Goal: Task Accomplishment & Management: Manage account settings

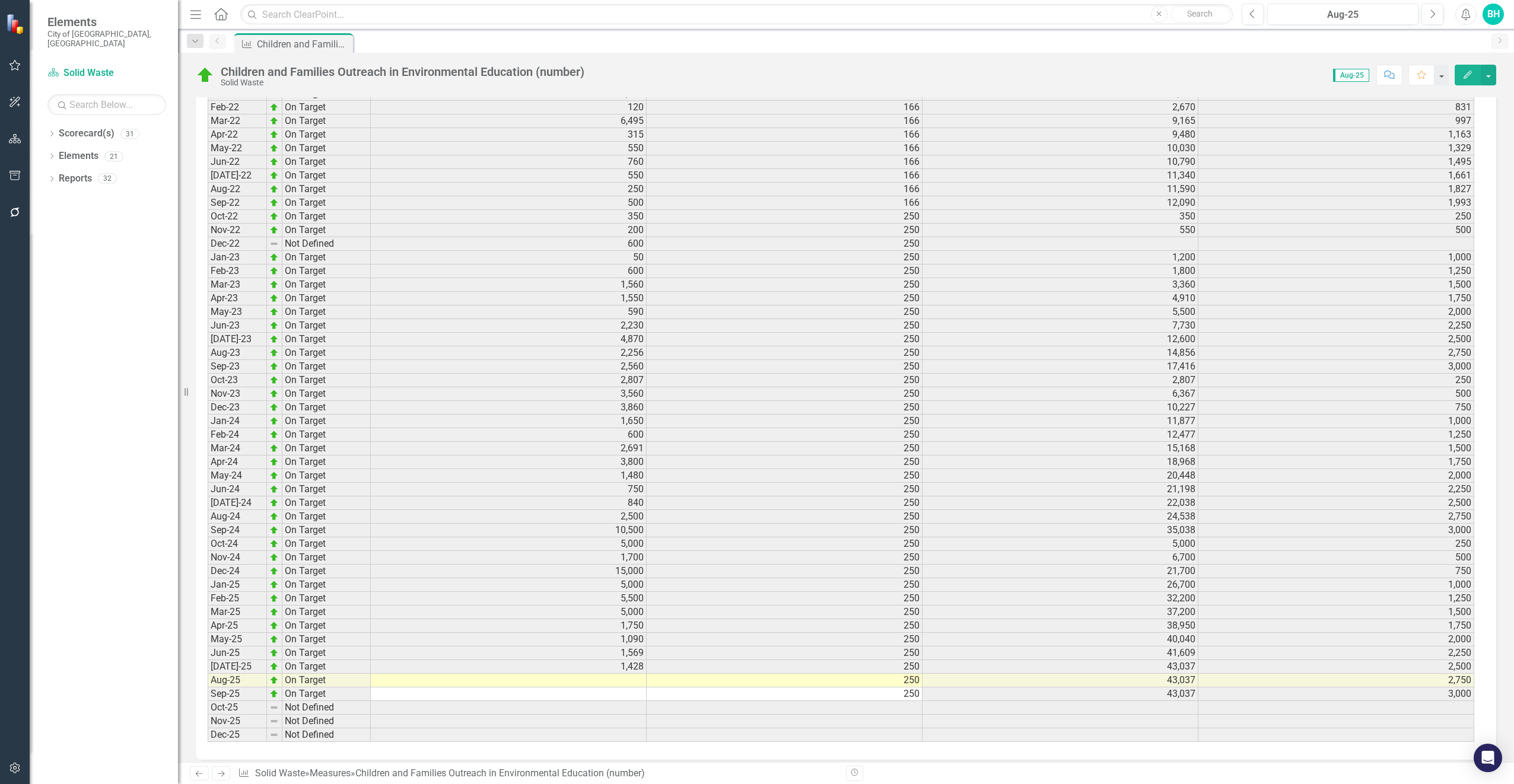
scroll to position [1384, 0]
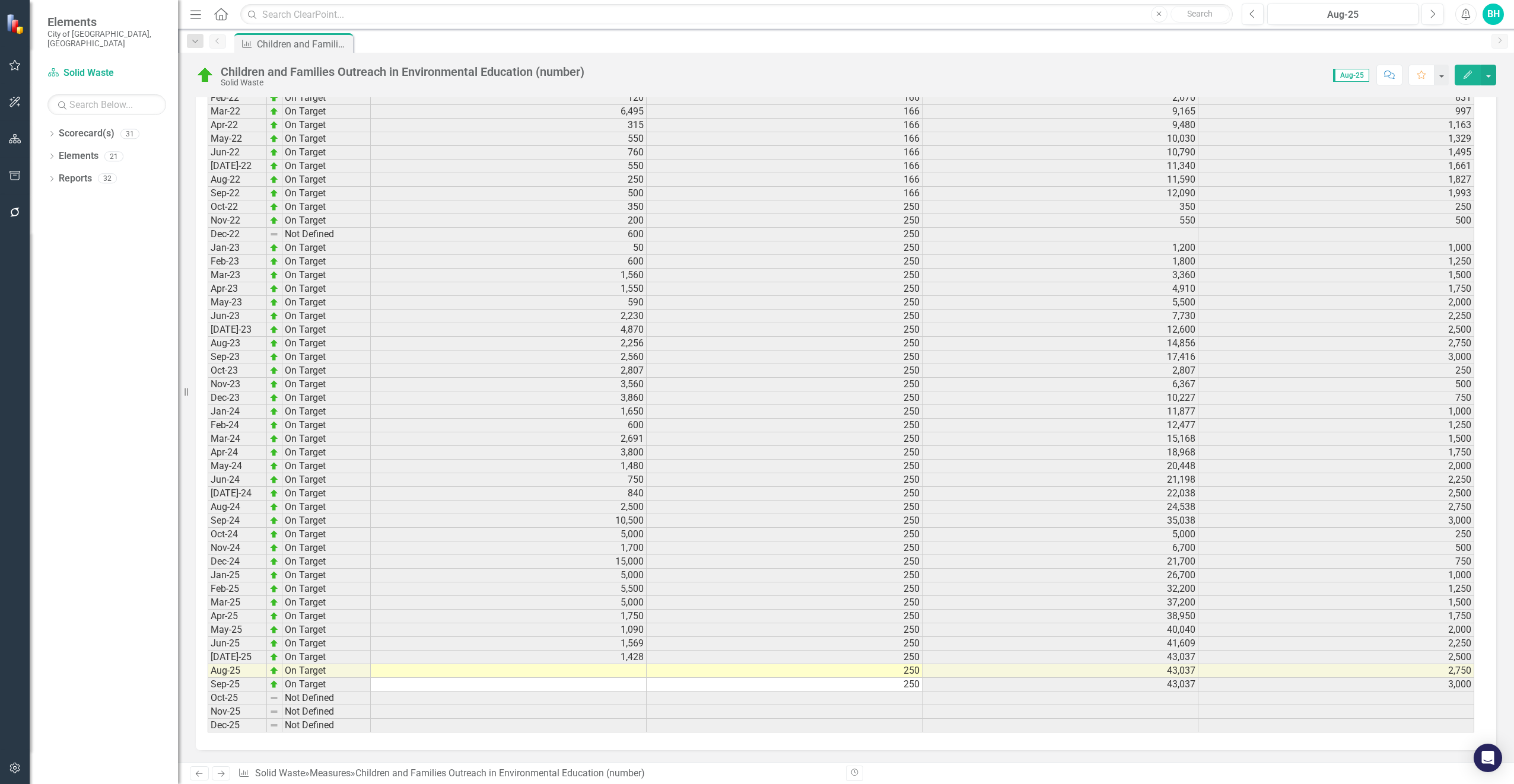
click at [634, 672] on td at bounding box center [508, 671] width 276 height 14
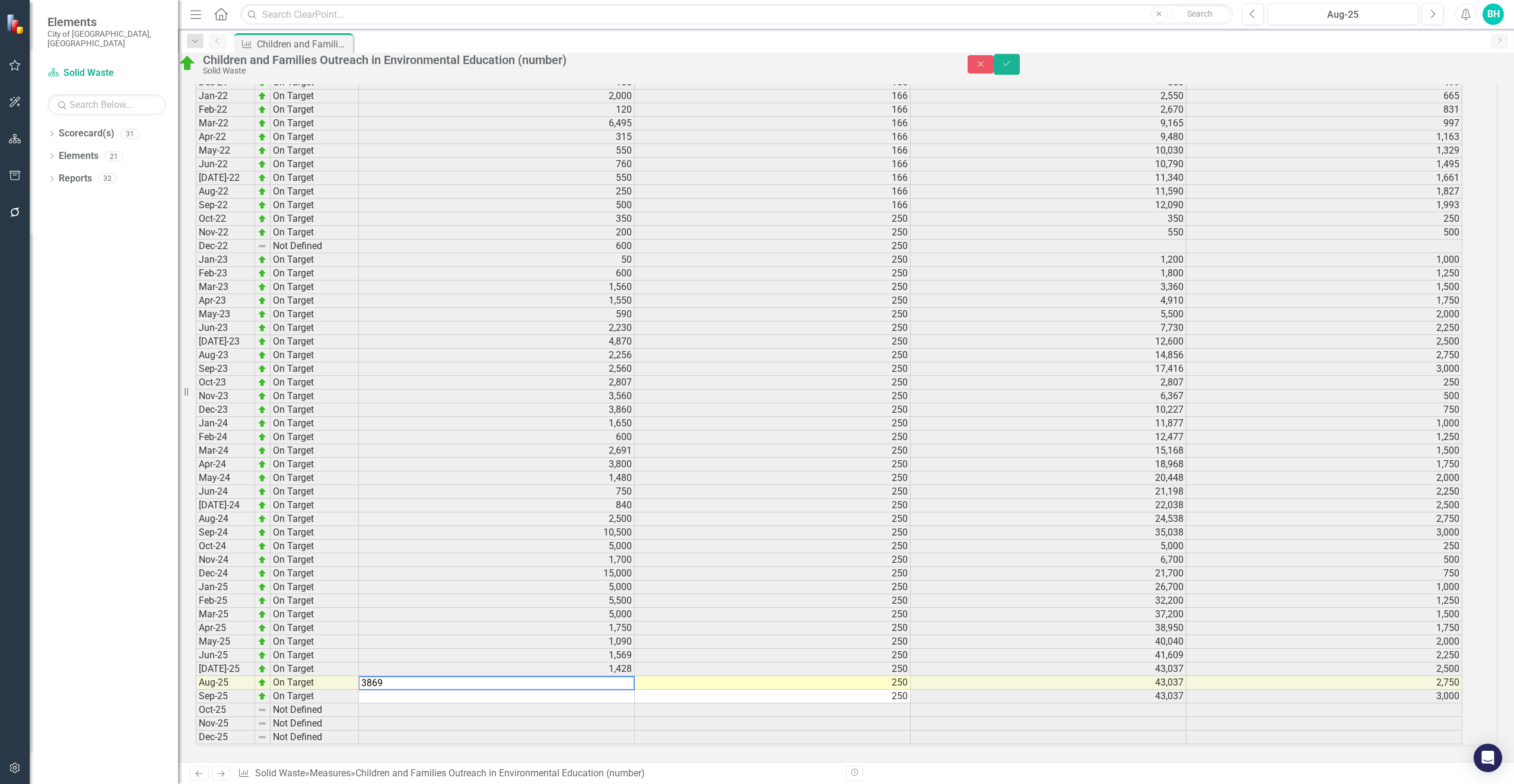
type textarea "3869"
click at [635, 689] on td at bounding box center [496, 696] width 276 height 14
click at [1012, 68] on icon "Save" at bounding box center [1006, 63] width 10 height 8
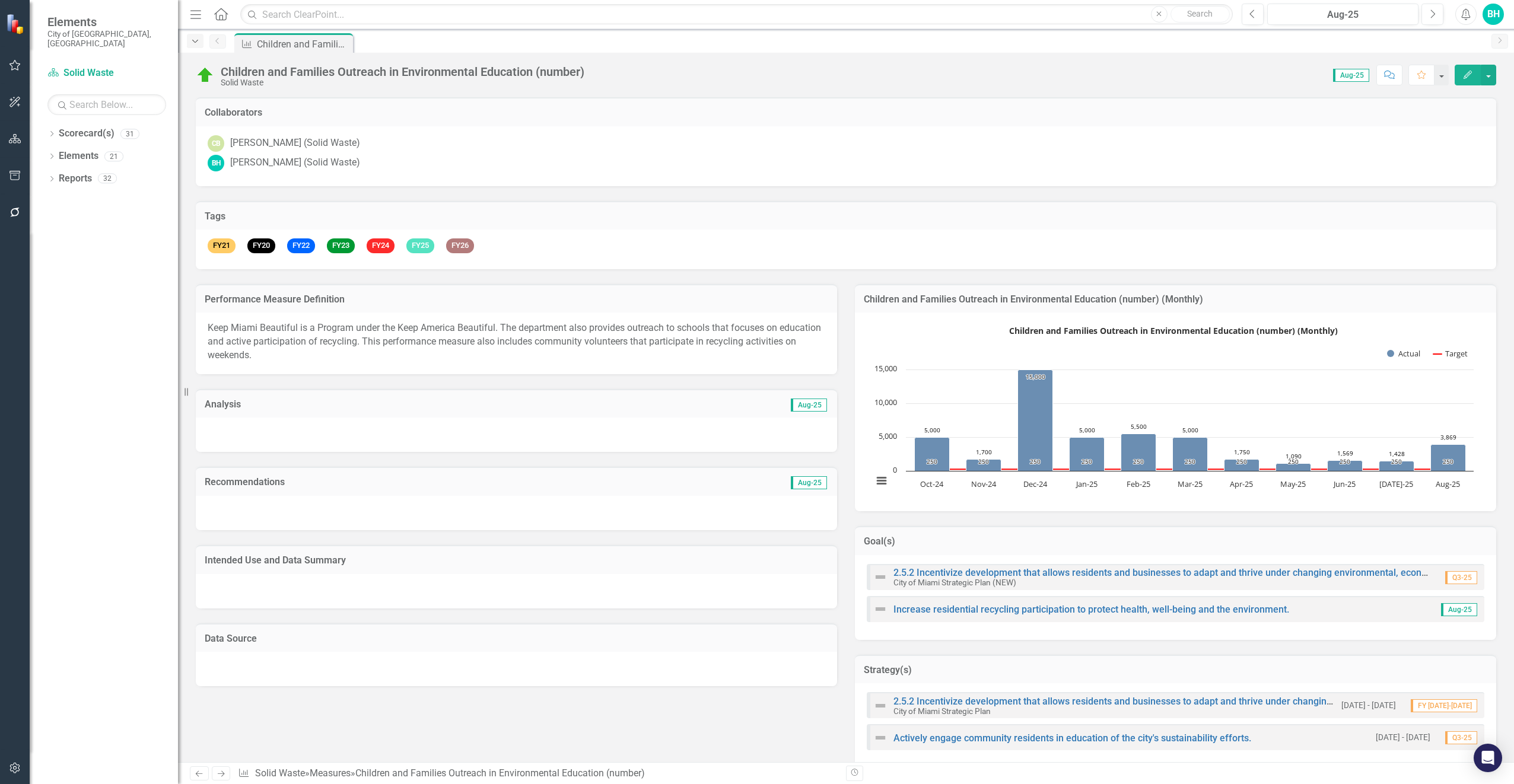
click at [197, 43] on icon "Dropdown" at bounding box center [194, 41] width 10 height 8
click at [83, 66] on link "Scorecard(s) Solid Waste" at bounding box center [107, 72] width 119 height 14
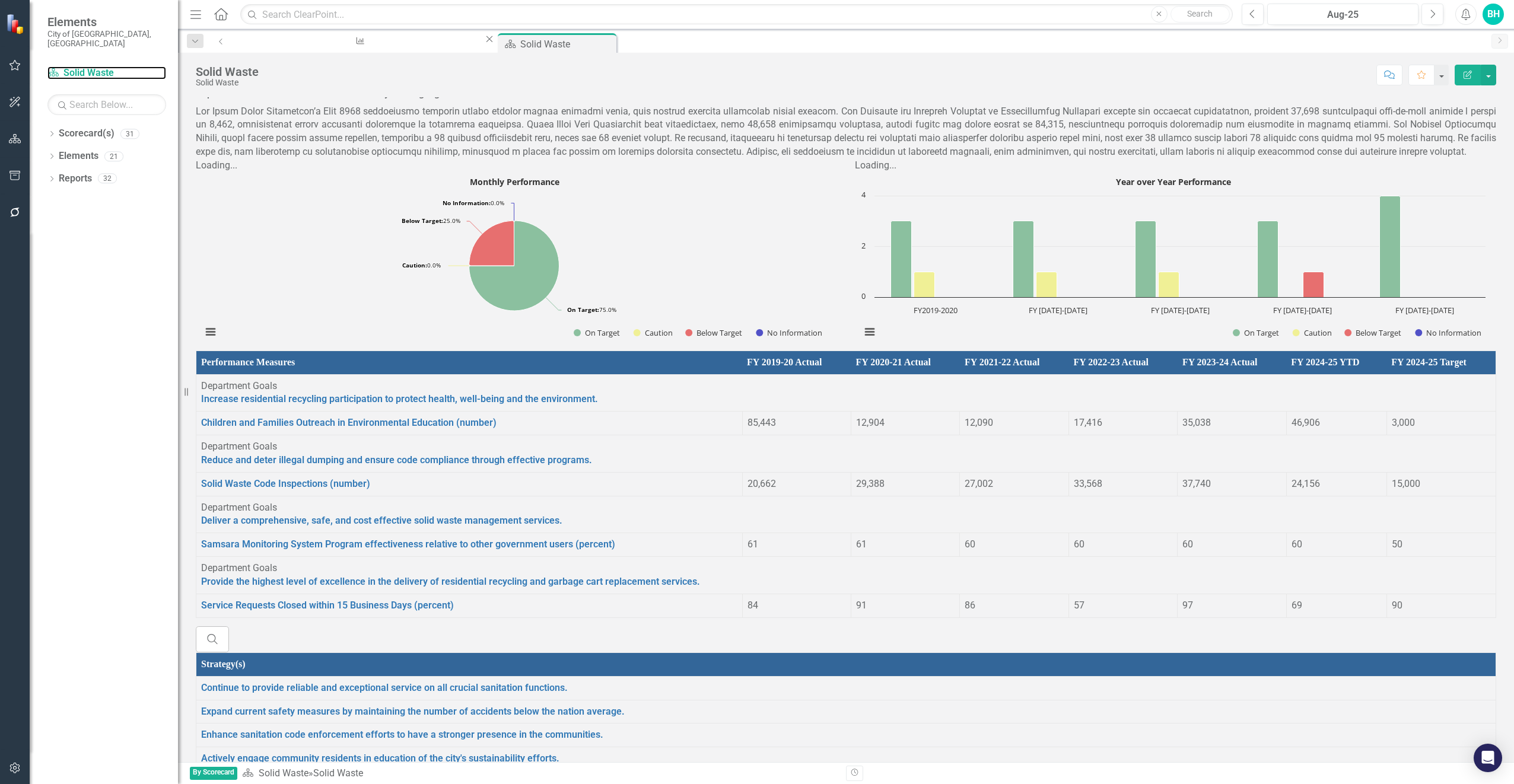
scroll to position [568, 0]
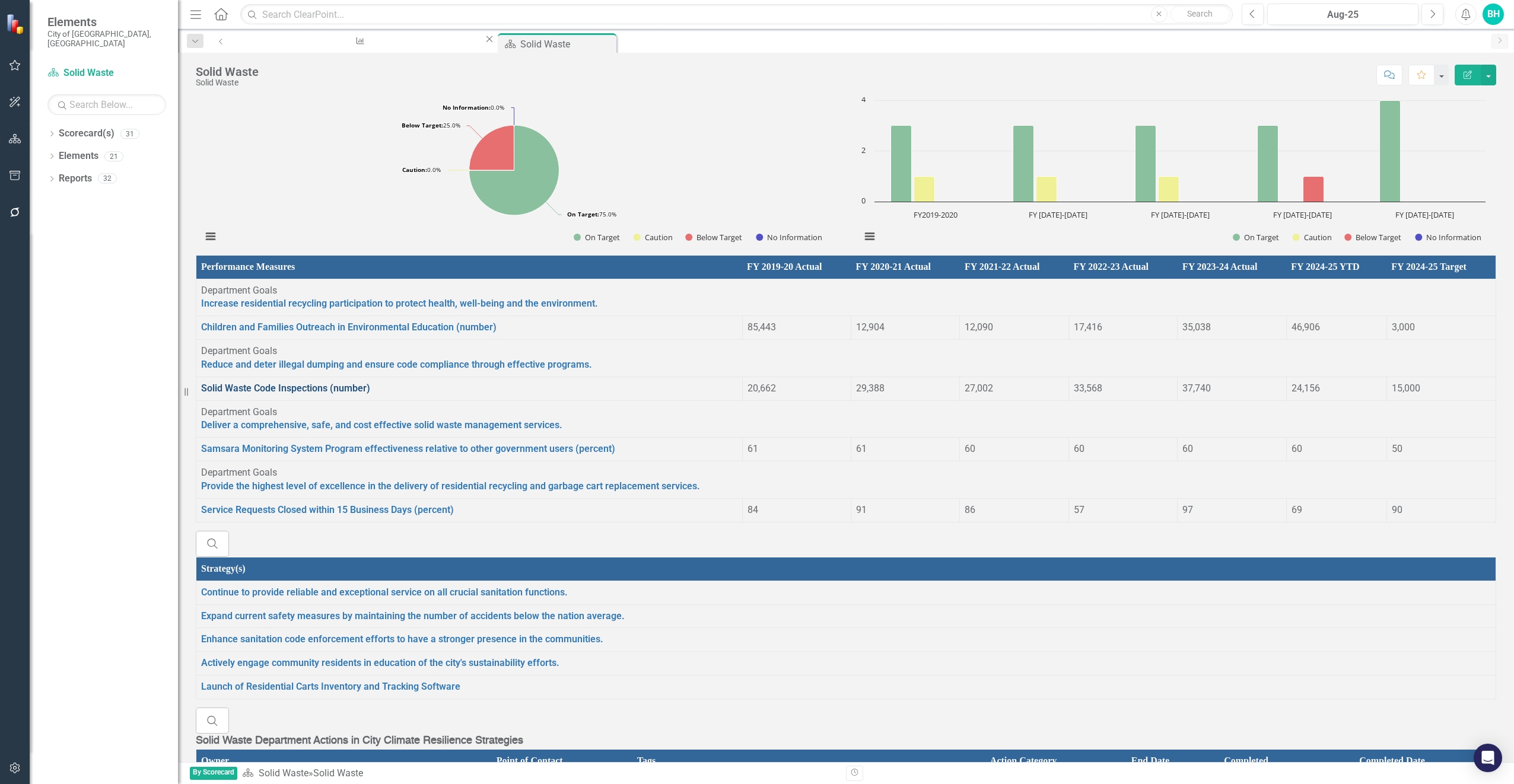
click at [297, 394] on link "Solid Waste Code Inspections (number)" at bounding box center [285, 388] width 169 height 11
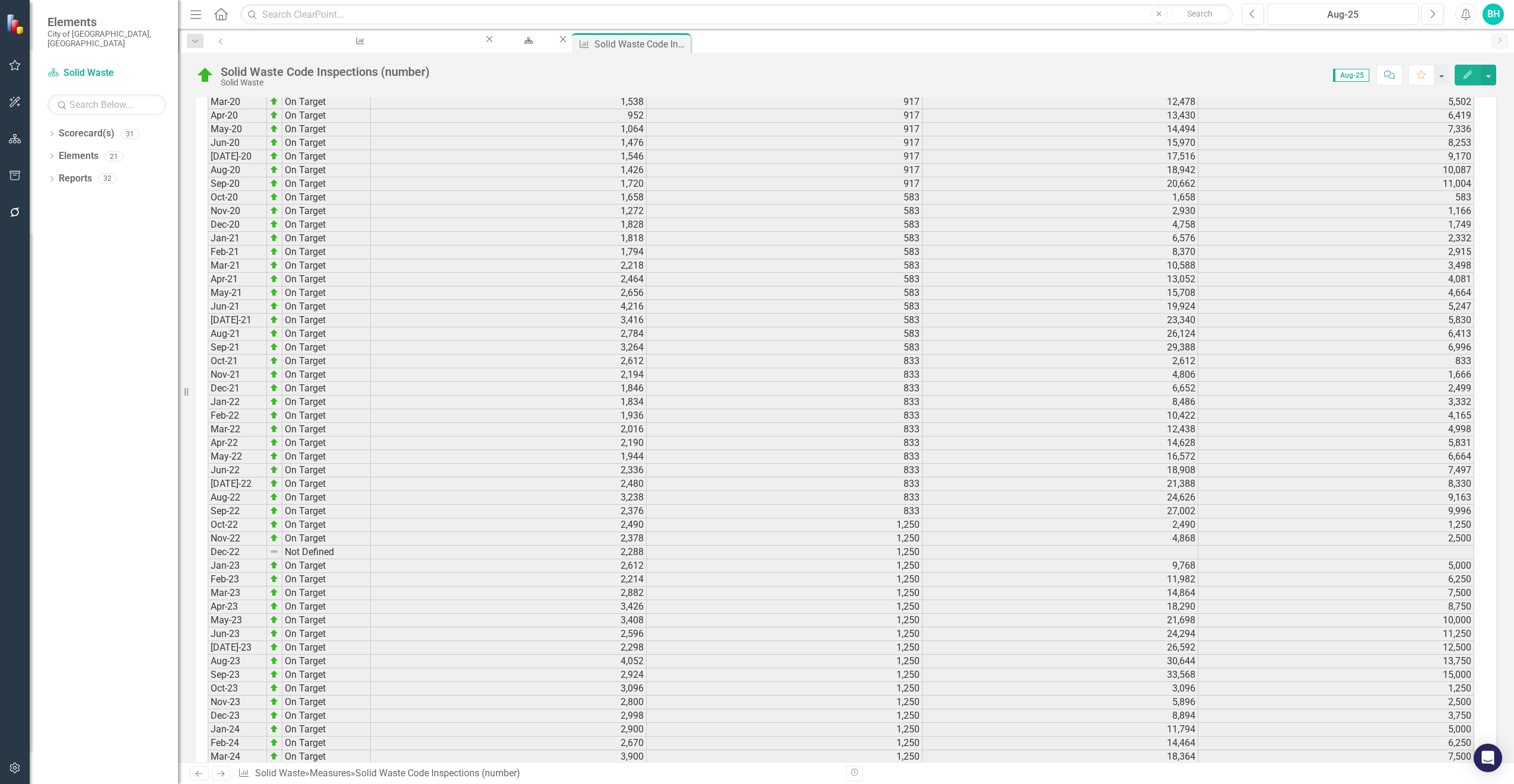
scroll to position [1563, 0]
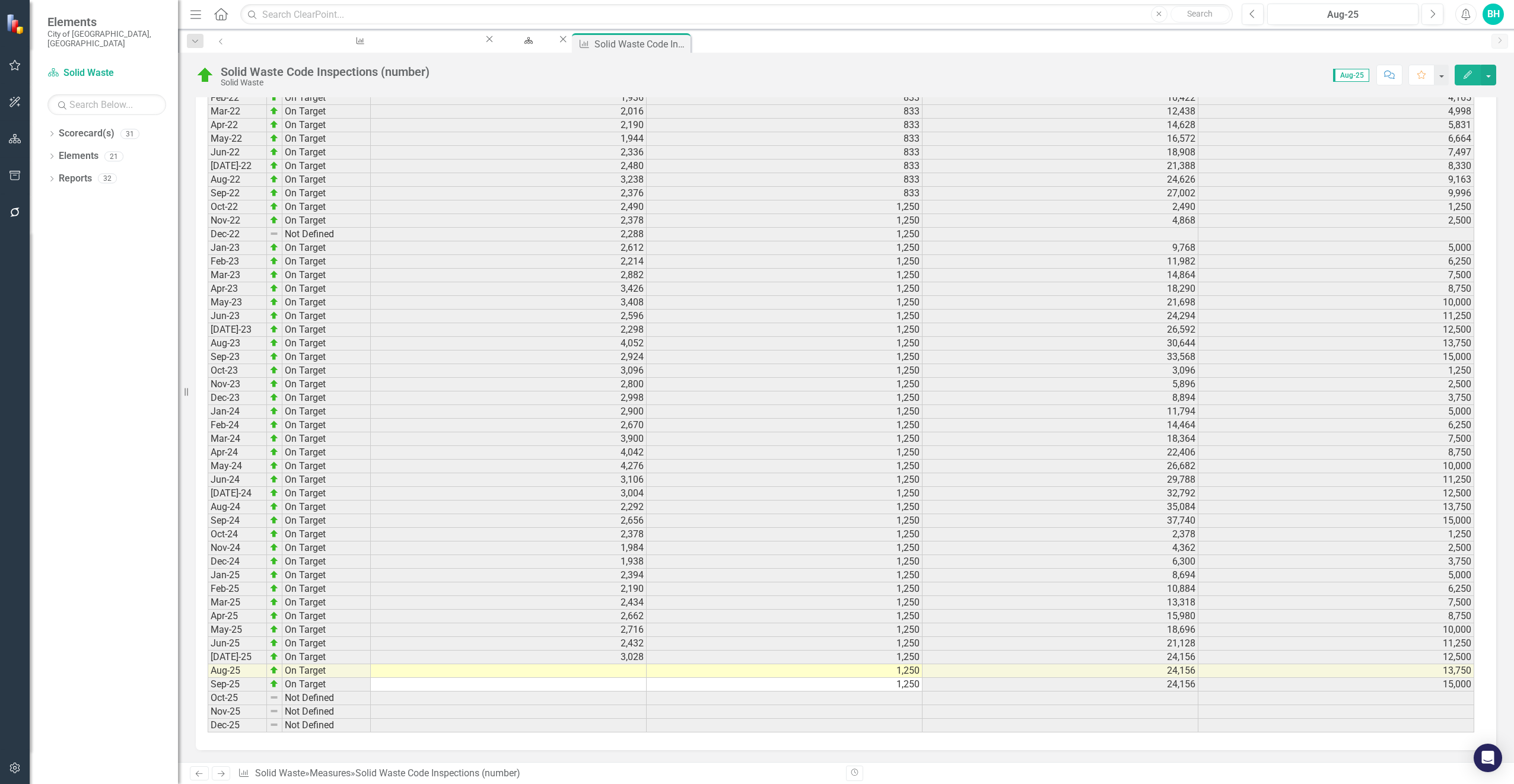
click at [635, 673] on td at bounding box center [508, 671] width 276 height 14
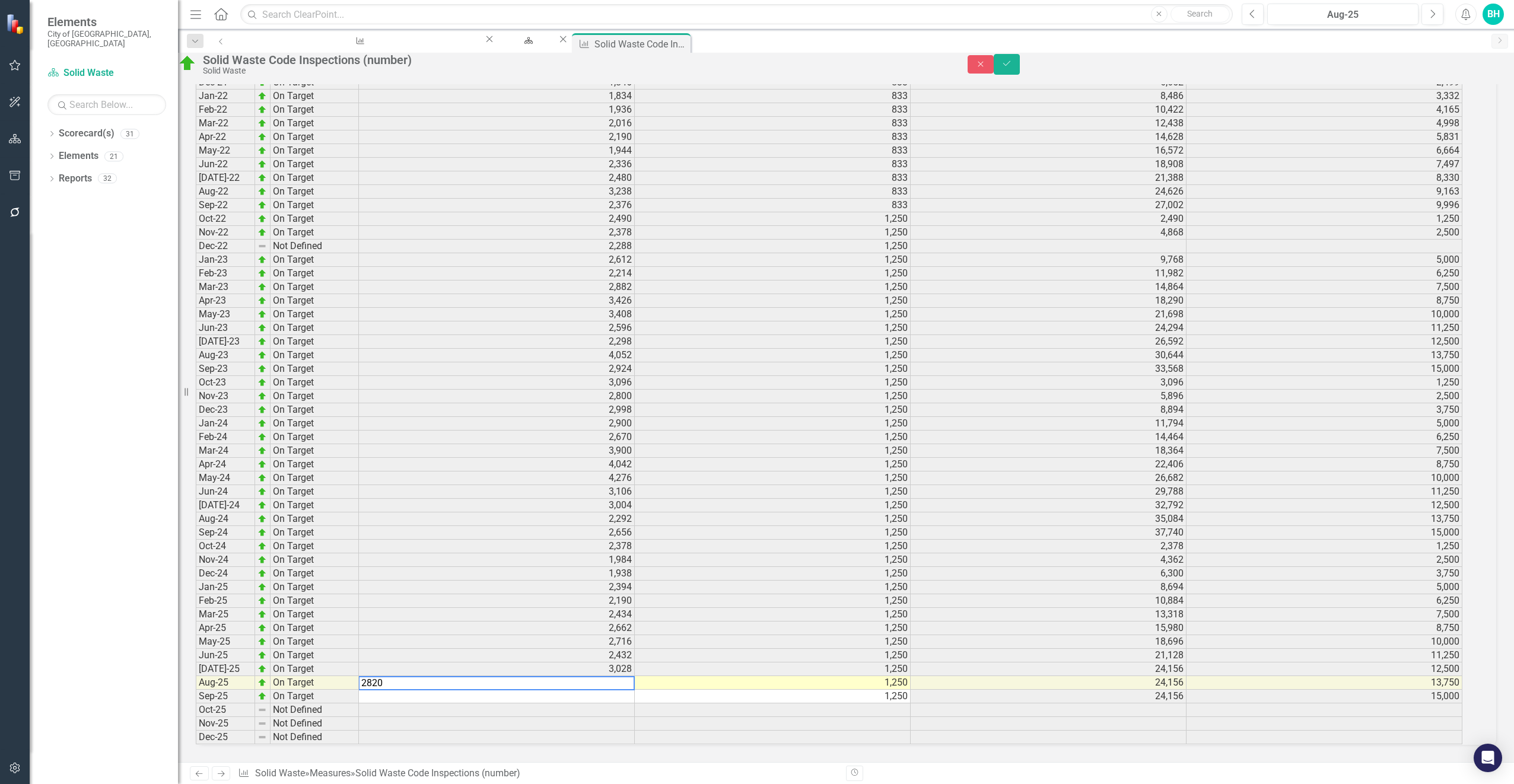
type textarea "2820"
click at [673, 703] on td at bounding box center [772, 710] width 276 height 14
click at [1012, 67] on icon "Save" at bounding box center [1006, 63] width 10 height 8
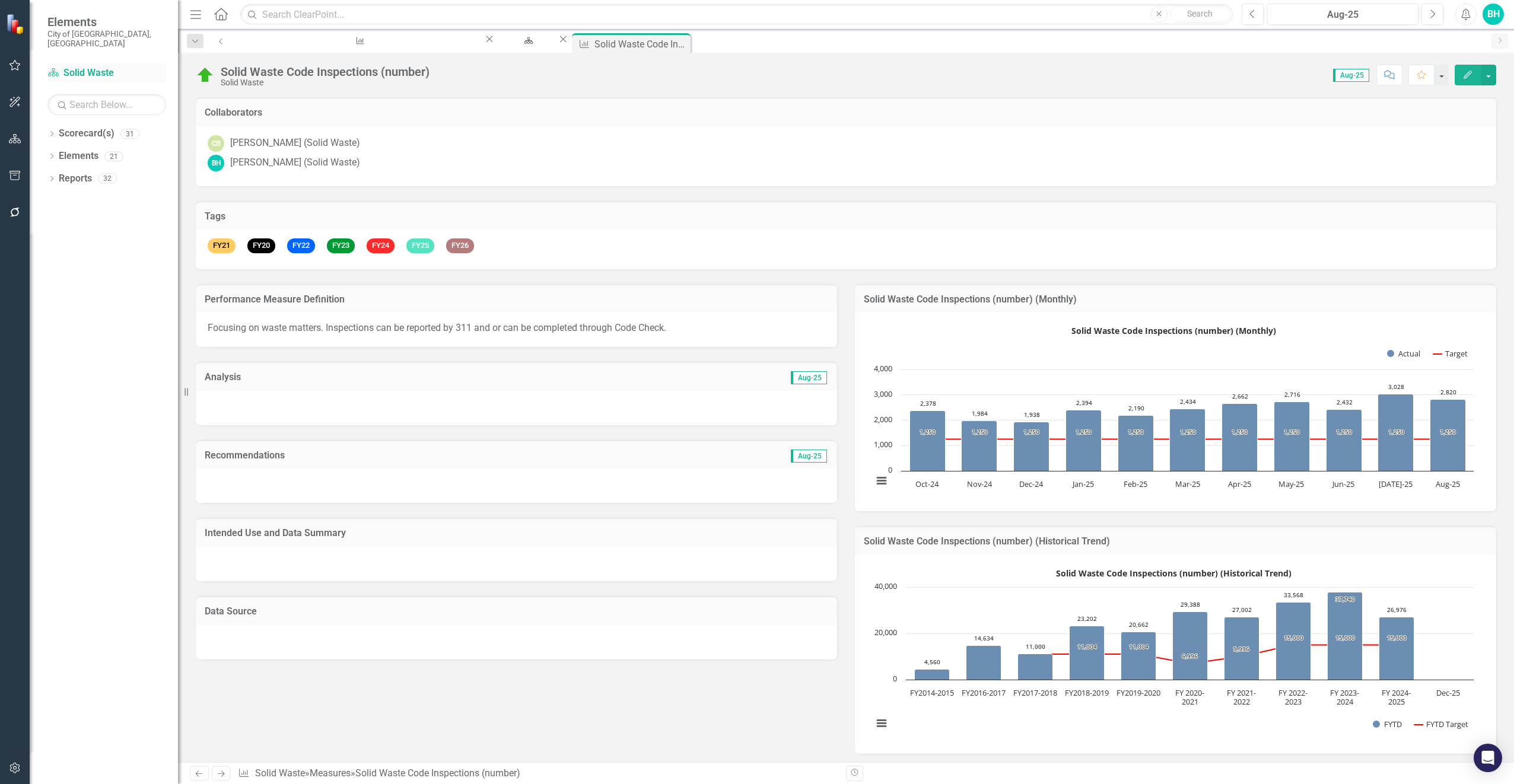
click at [82, 66] on link "Scorecard(s) Solid Waste" at bounding box center [107, 72] width 119 height 14
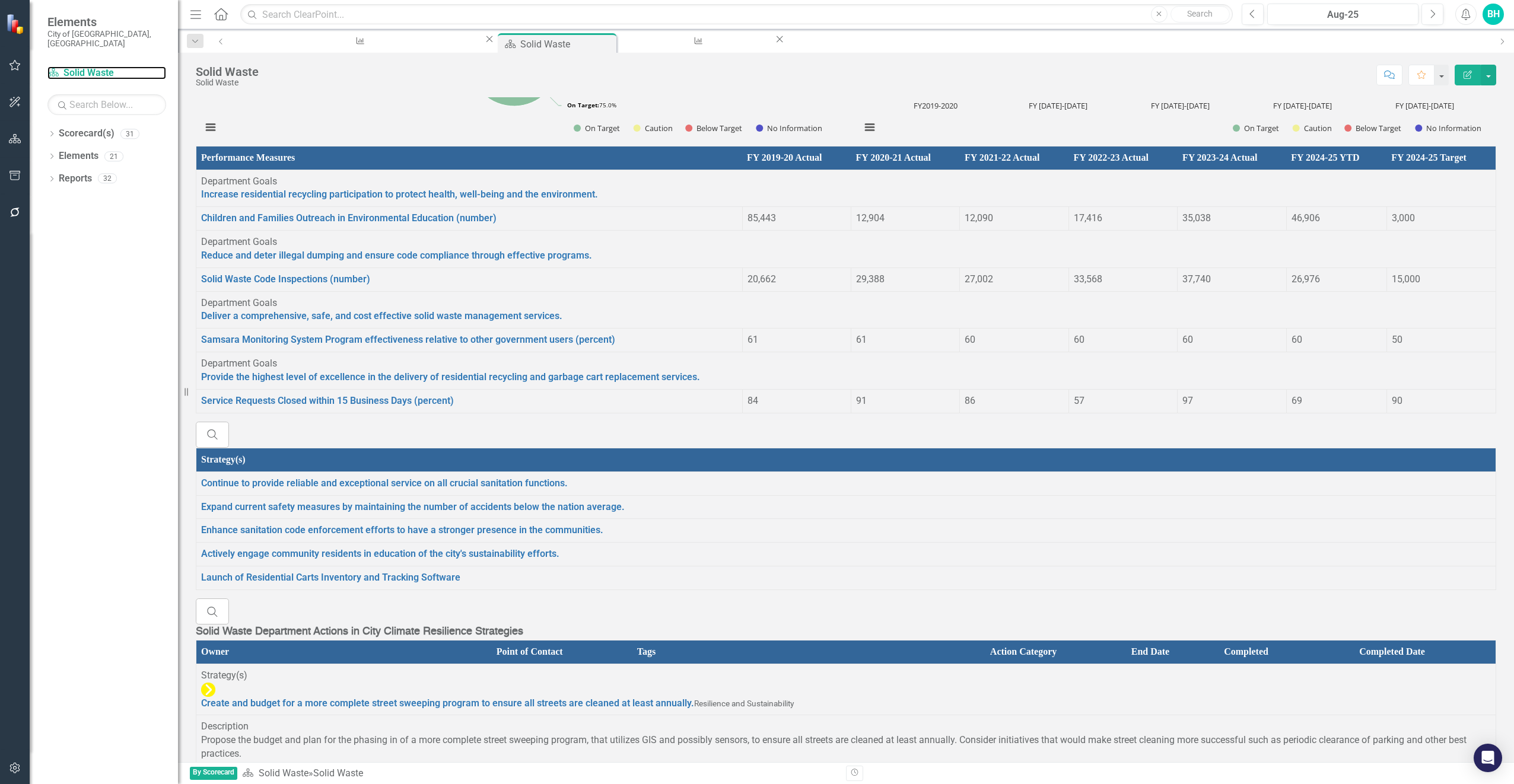
scroll to position [830, 0]
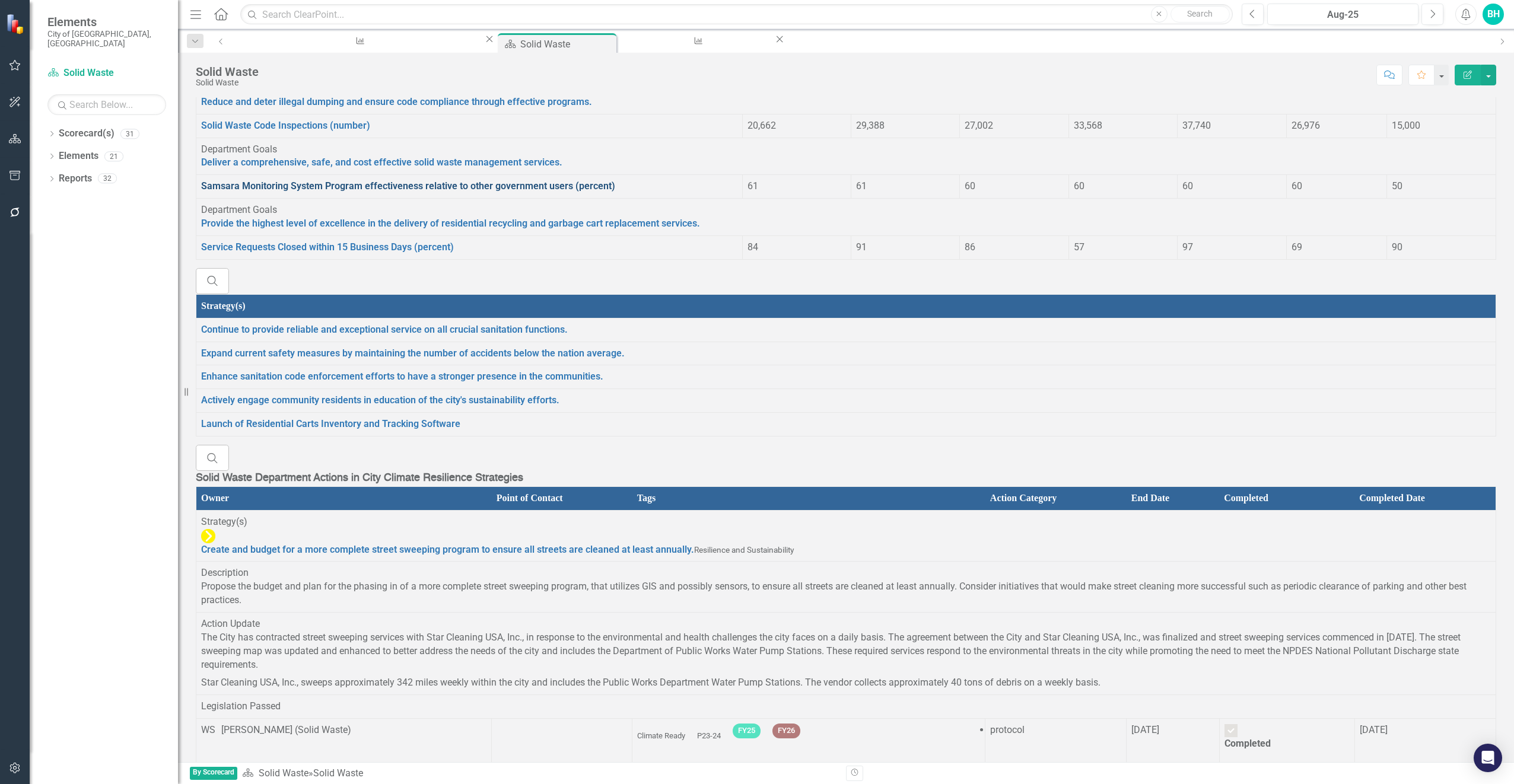
click at [296, 191] on link "Samsara Monitoring System Program effectiveness relative to other government us…" at bounding box center [408, 186] width 415 height 11
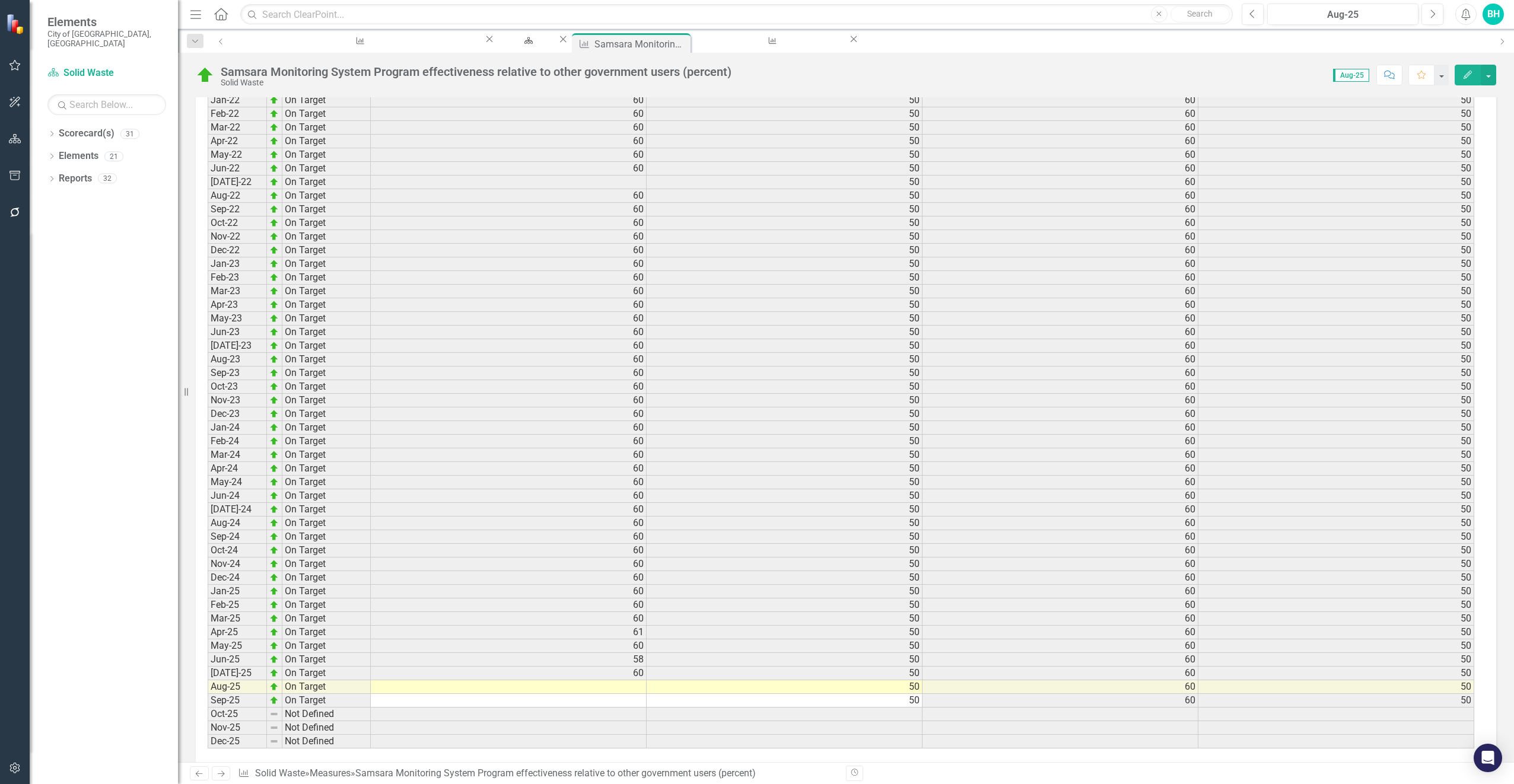
scroll to position [1320, 0]
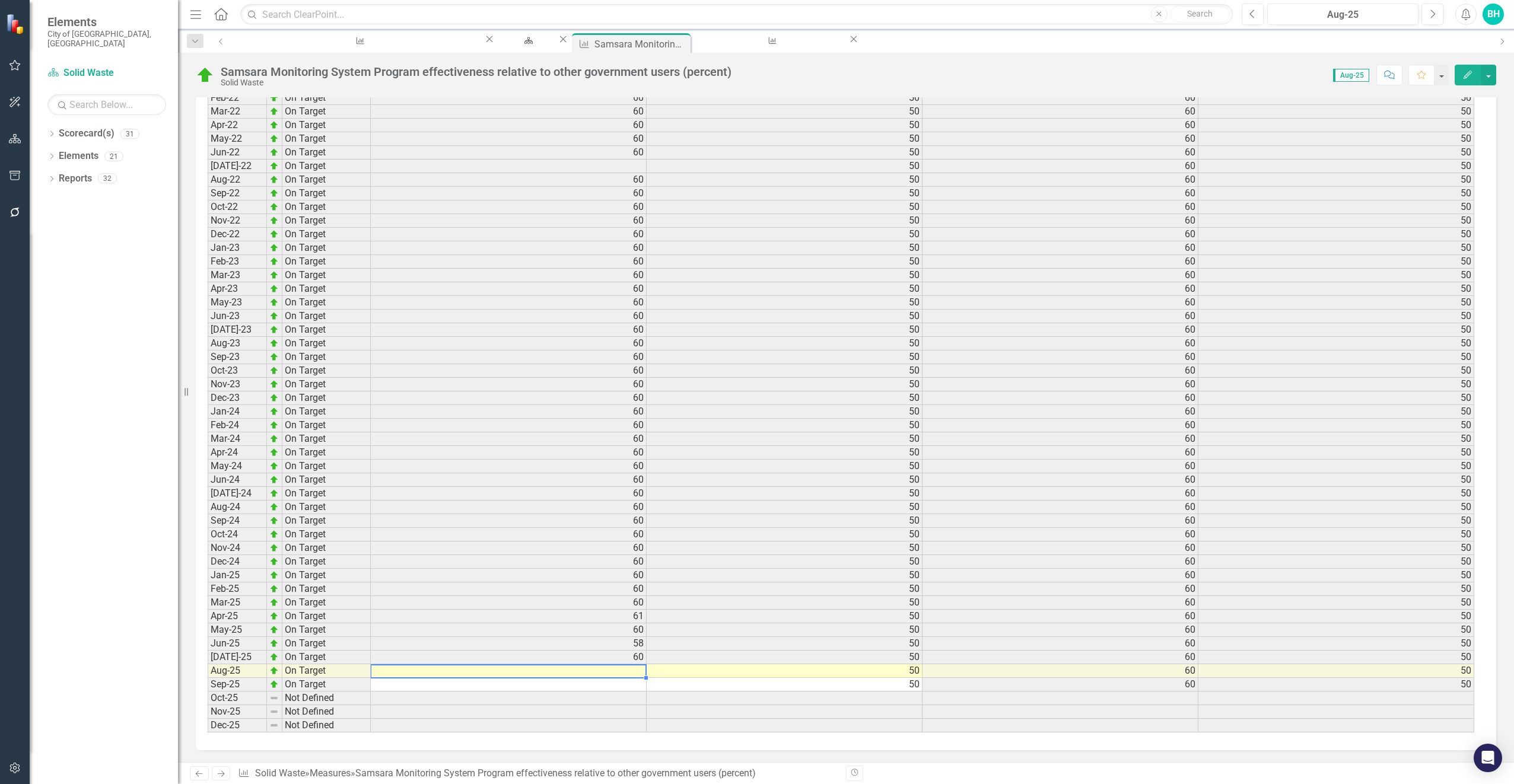
click at [639, 671] on td at bounding box center [508, 671] width 276 height 14
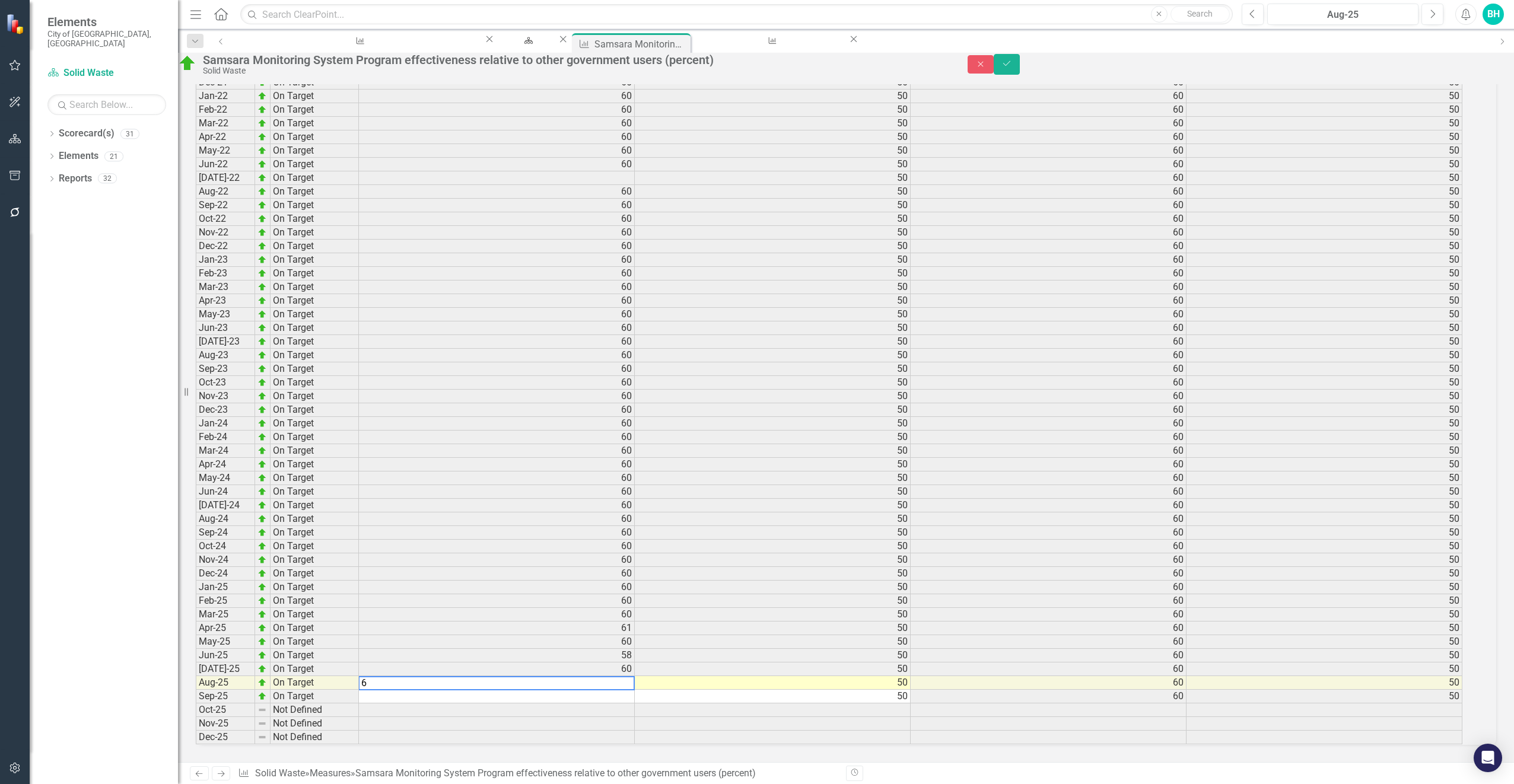
type textarea "61"
click at [1012, 66] on icon "Save" at bounding box center [1006, 63] width 10 height 8
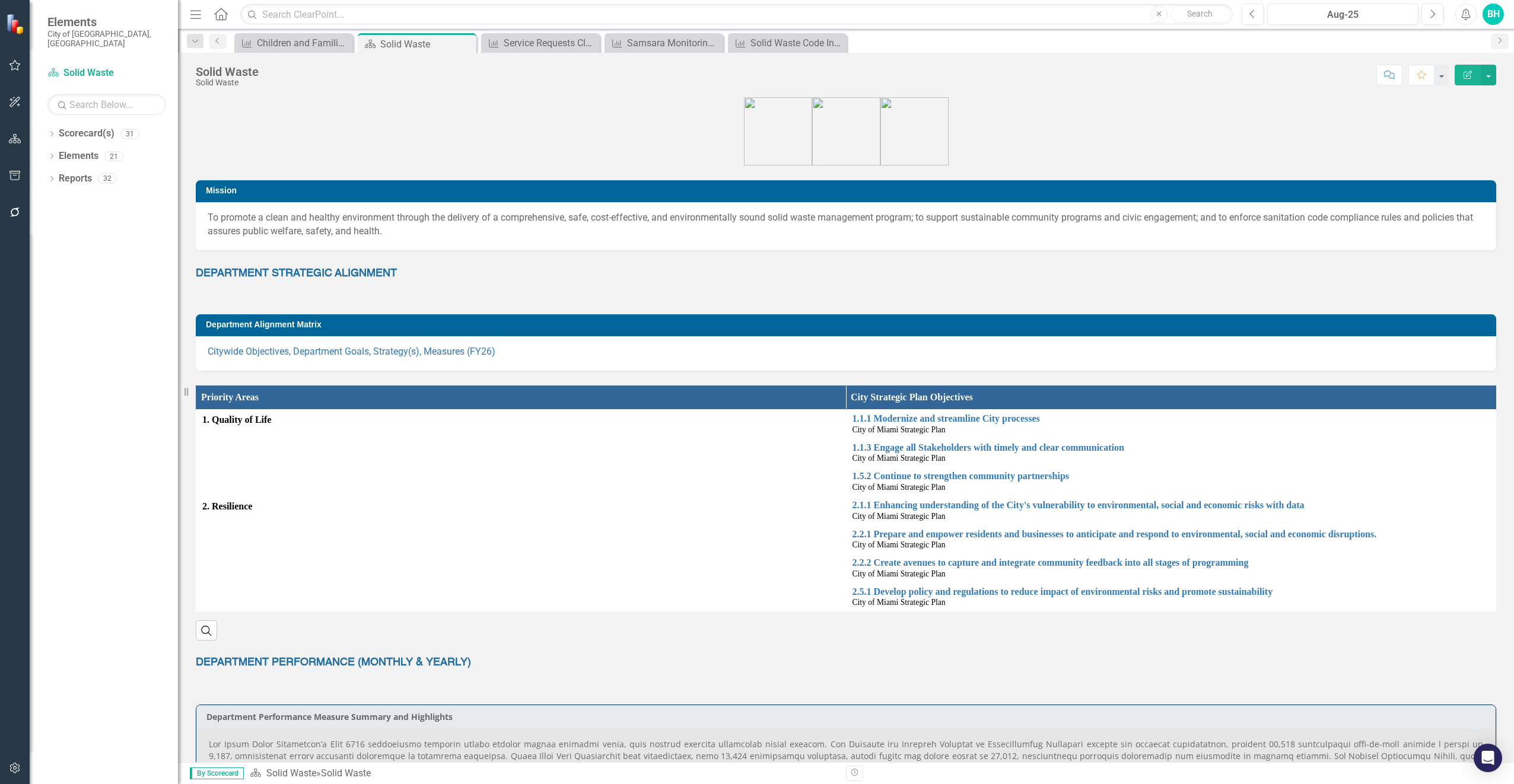
scroll to position [356, 0]
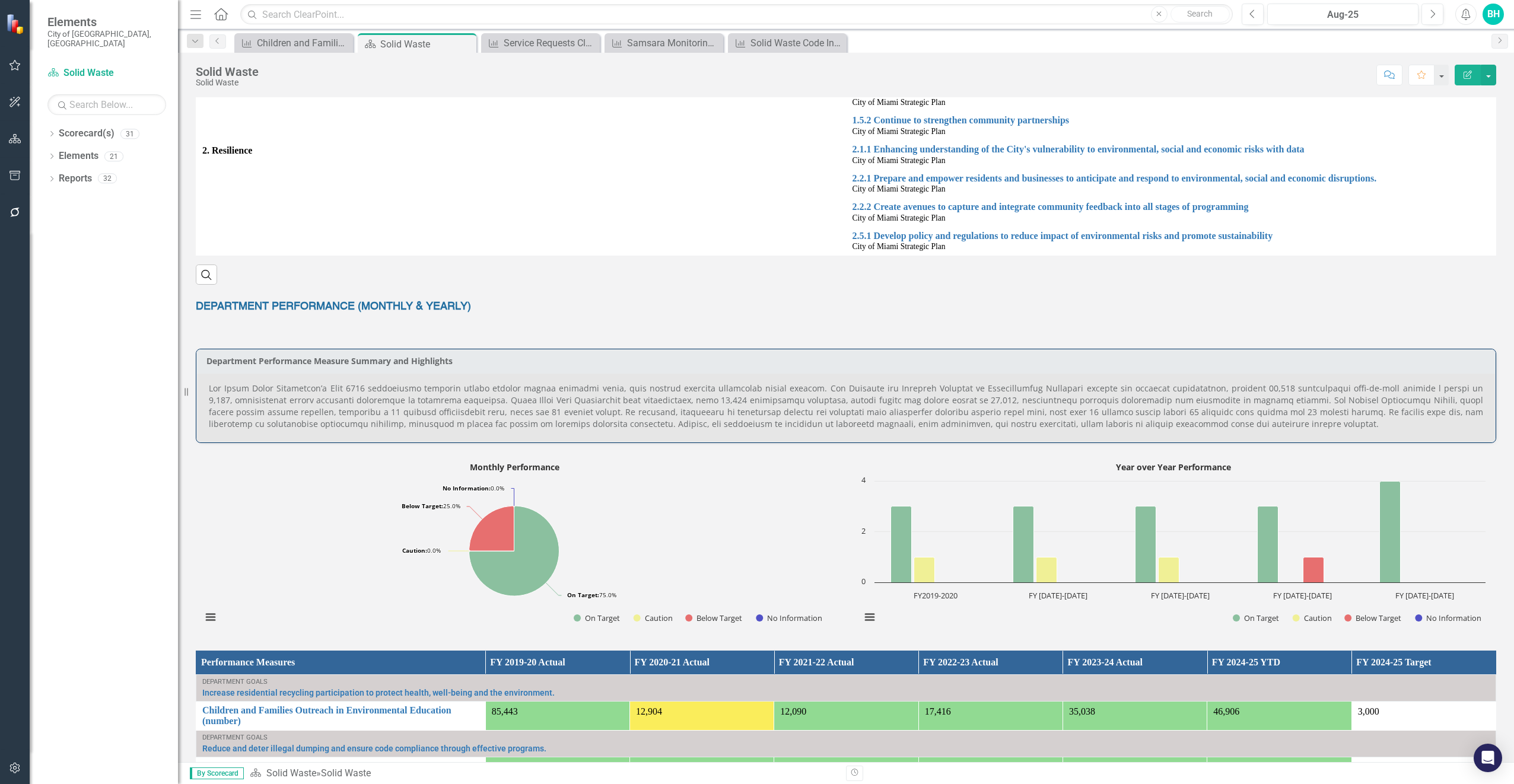
drag, startPoint x: 209, startPoint y: 386, endPoint x: 314, endPoint y: 399, distance: 105.8
click at [314, 399] on p at bounding box center [846, 406] width 1274 height 47
drag, startPoint x: 205, startPoint y: 384, endPoint x: 244, endPoint y: 411, distance: 47.4
click at [242, 411] on div at bounding box center [846, 407] width 1299 height 70
click at [1239, 425] on p at bounding box center [846, 406] width 1274 height 47
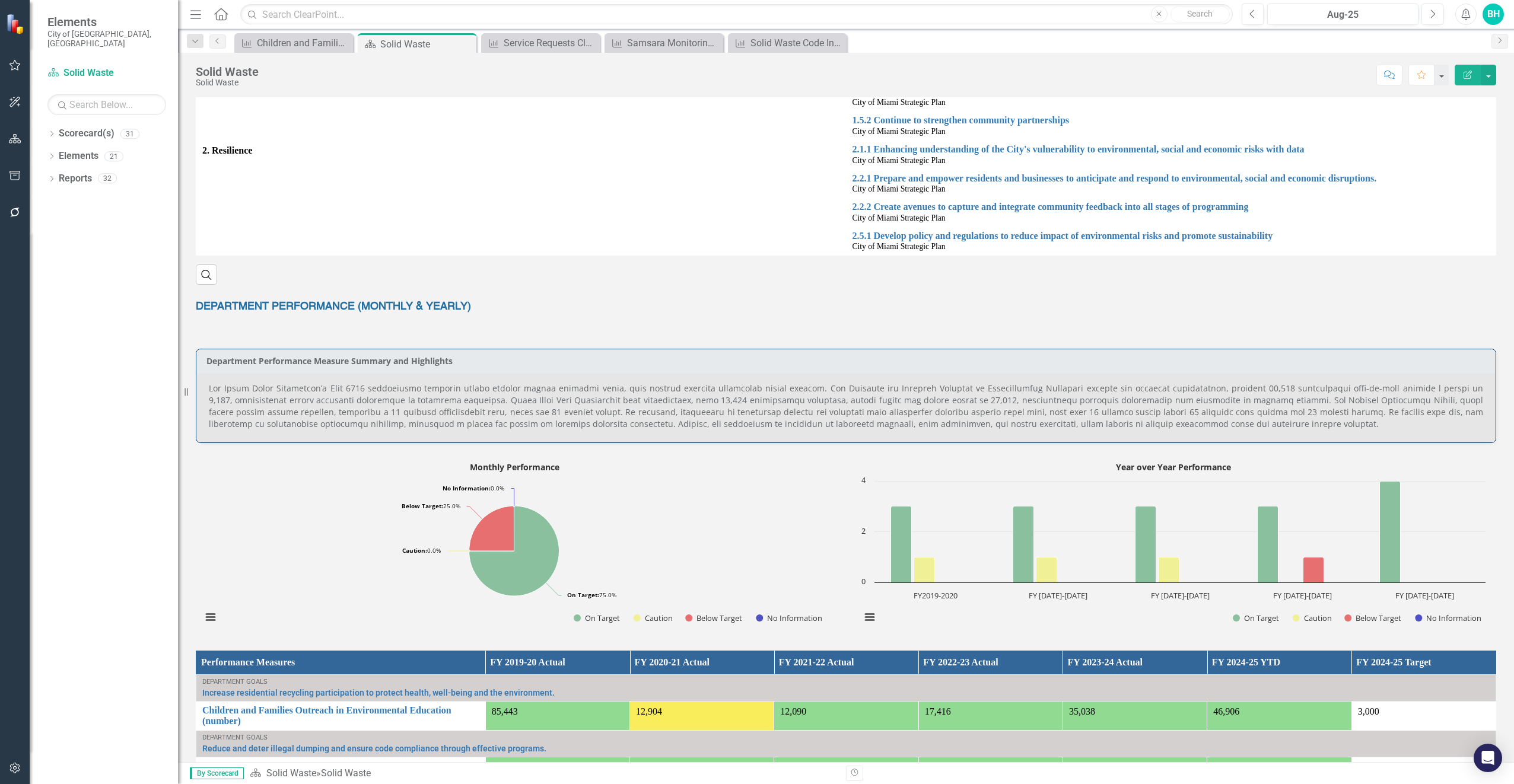
click at [512, 365] on h3 "Department Performance Measure Summary and Highlights" at bounding box center [848, 361] width 1284 height 9
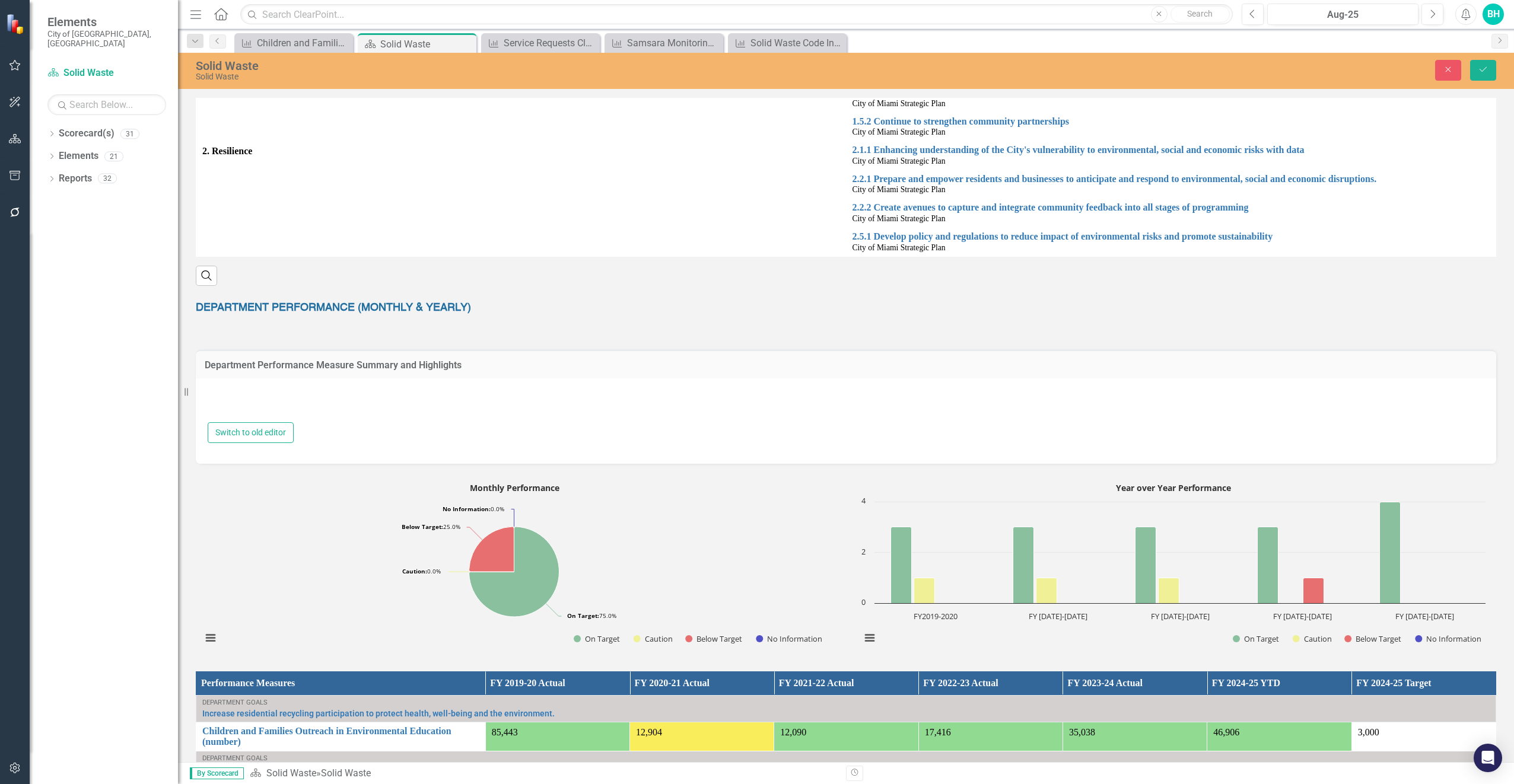
type textarea "<p style="text-align: justify;">The Solid Waste Department&rsquo;s [DATE] perfo…"
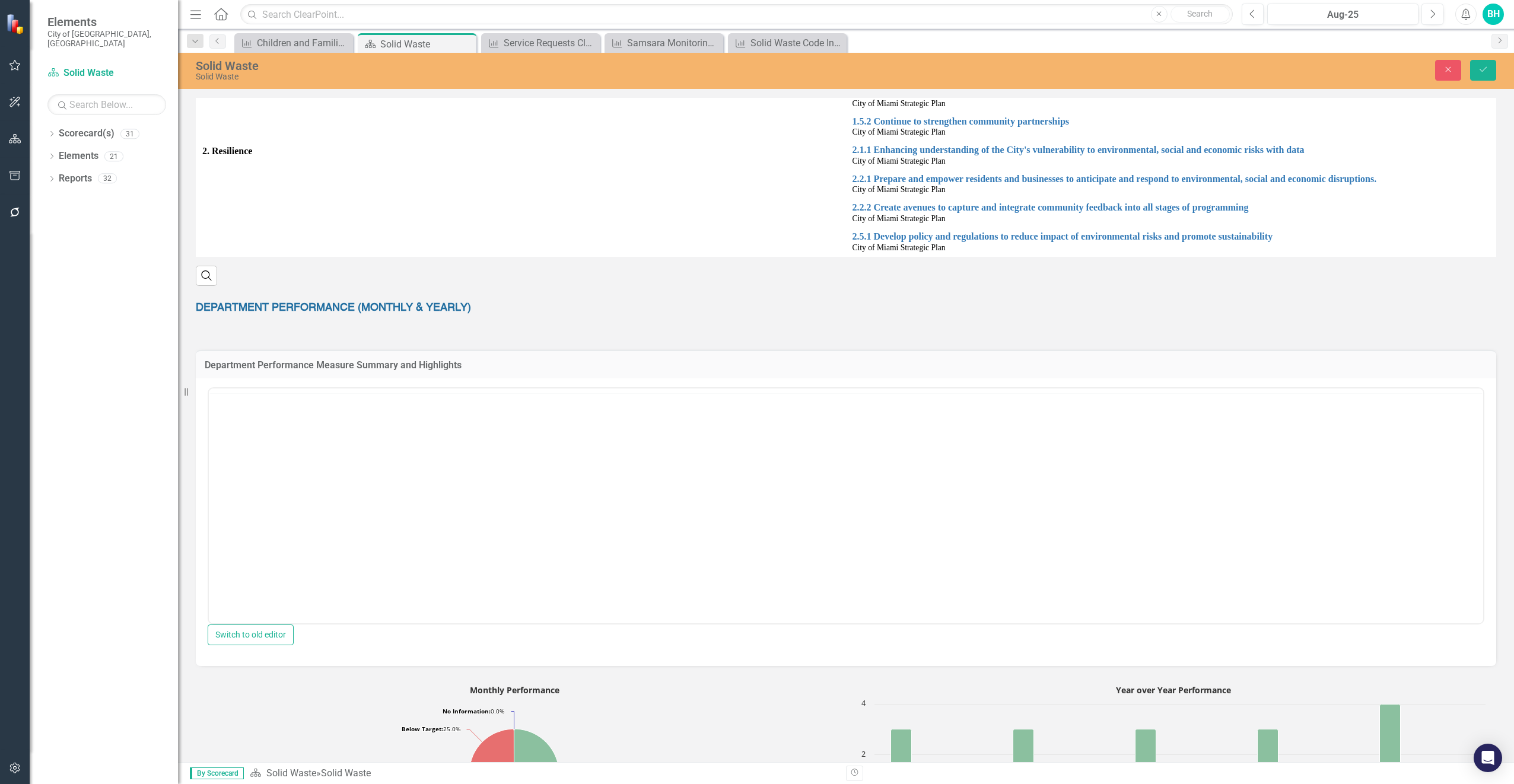
scroll to position [0, 0]
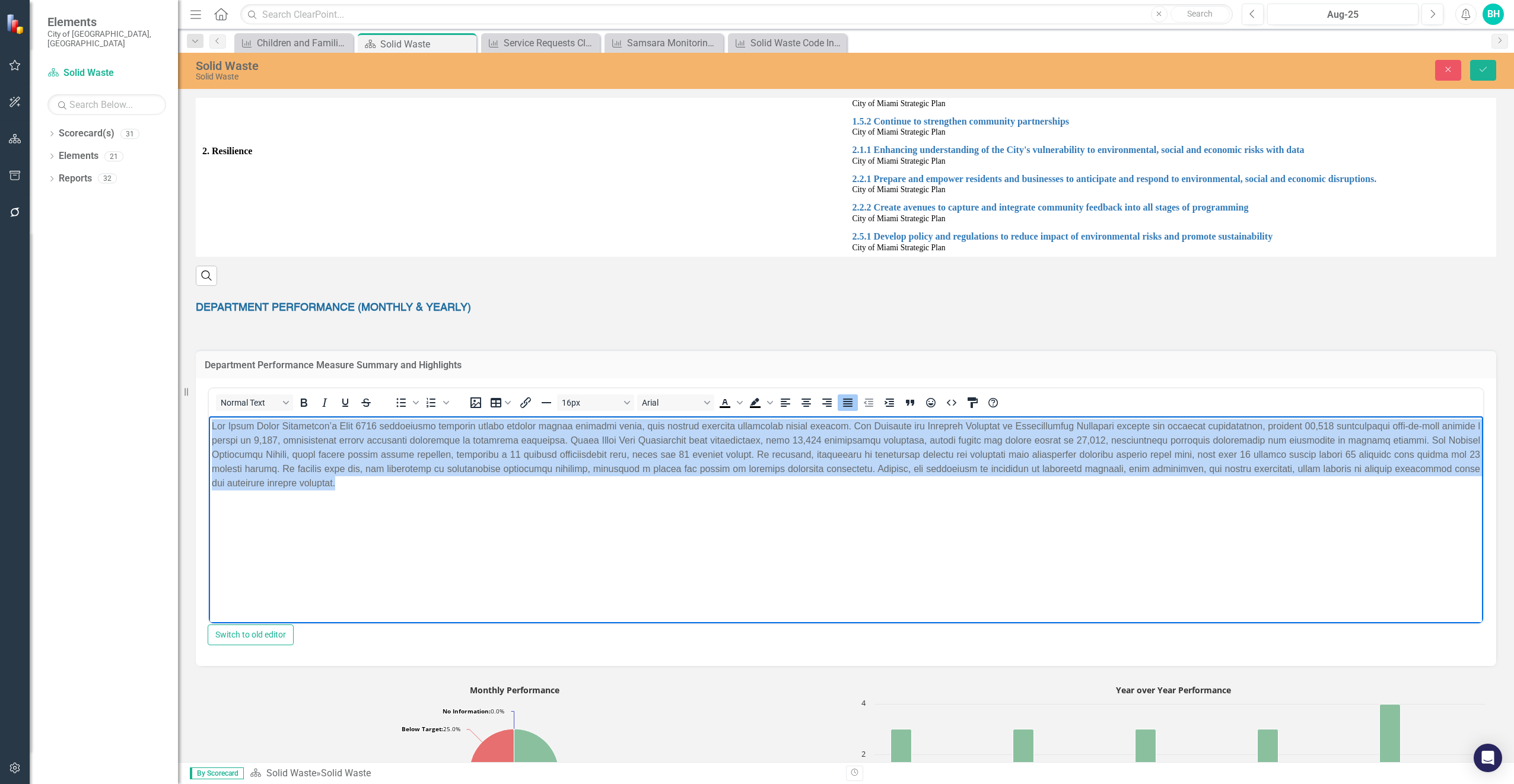
drag, startPoint x: 429, startPoint y: 492, endPoint x: 416, endPoint y: 839, distance: 347.2
click at [209, 419] on html at bounding box center [846, 504] width 1274 height 177
copy p "Lor Ipsum Dolor Sitametcon’a Elit 8313 seddoeiusmo temporin utlabo etdolor magn…"
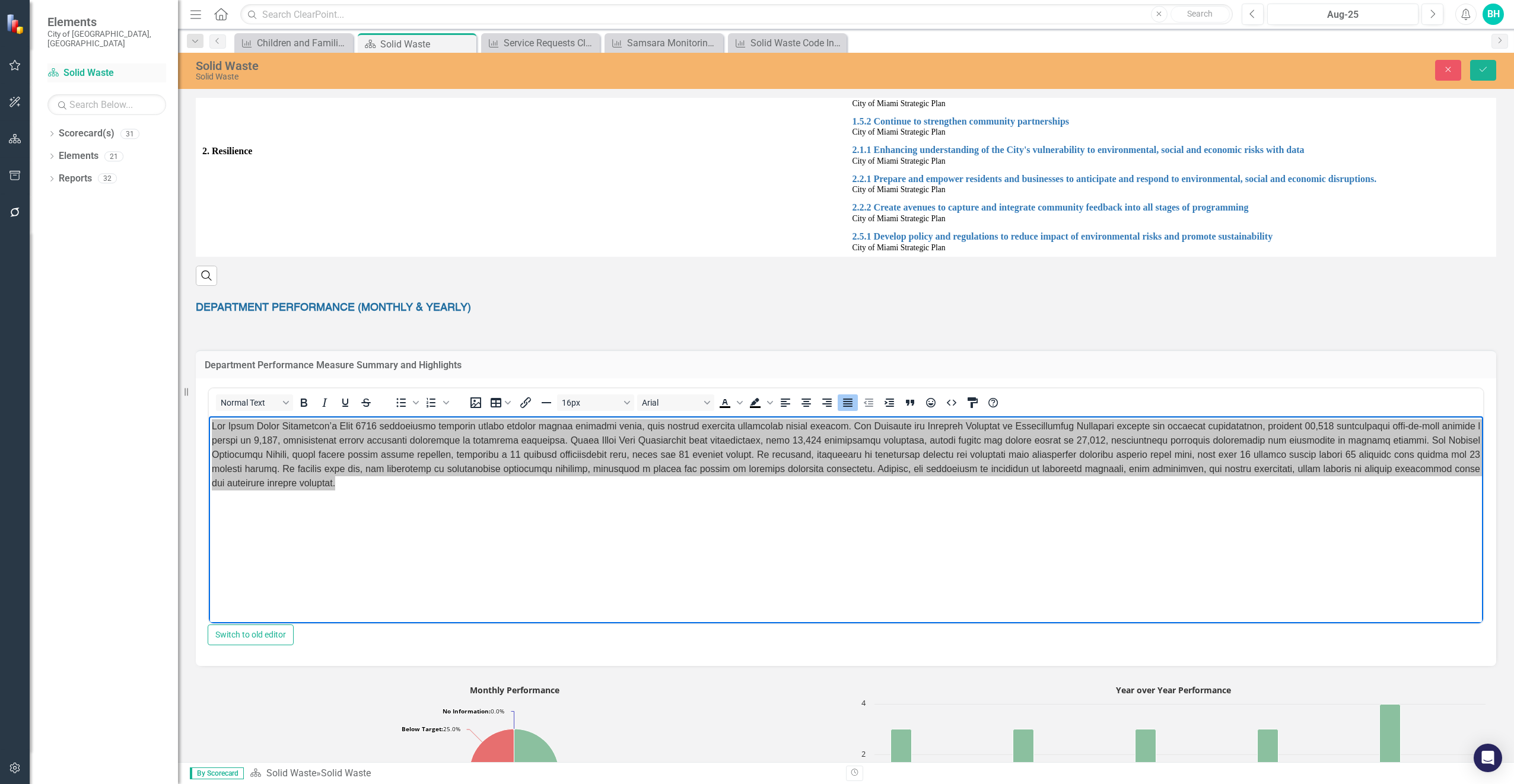
click at [95, 66] on link "Scorecard(s) Solid Waste" at bounding box center [107, 72] width 119 height 14
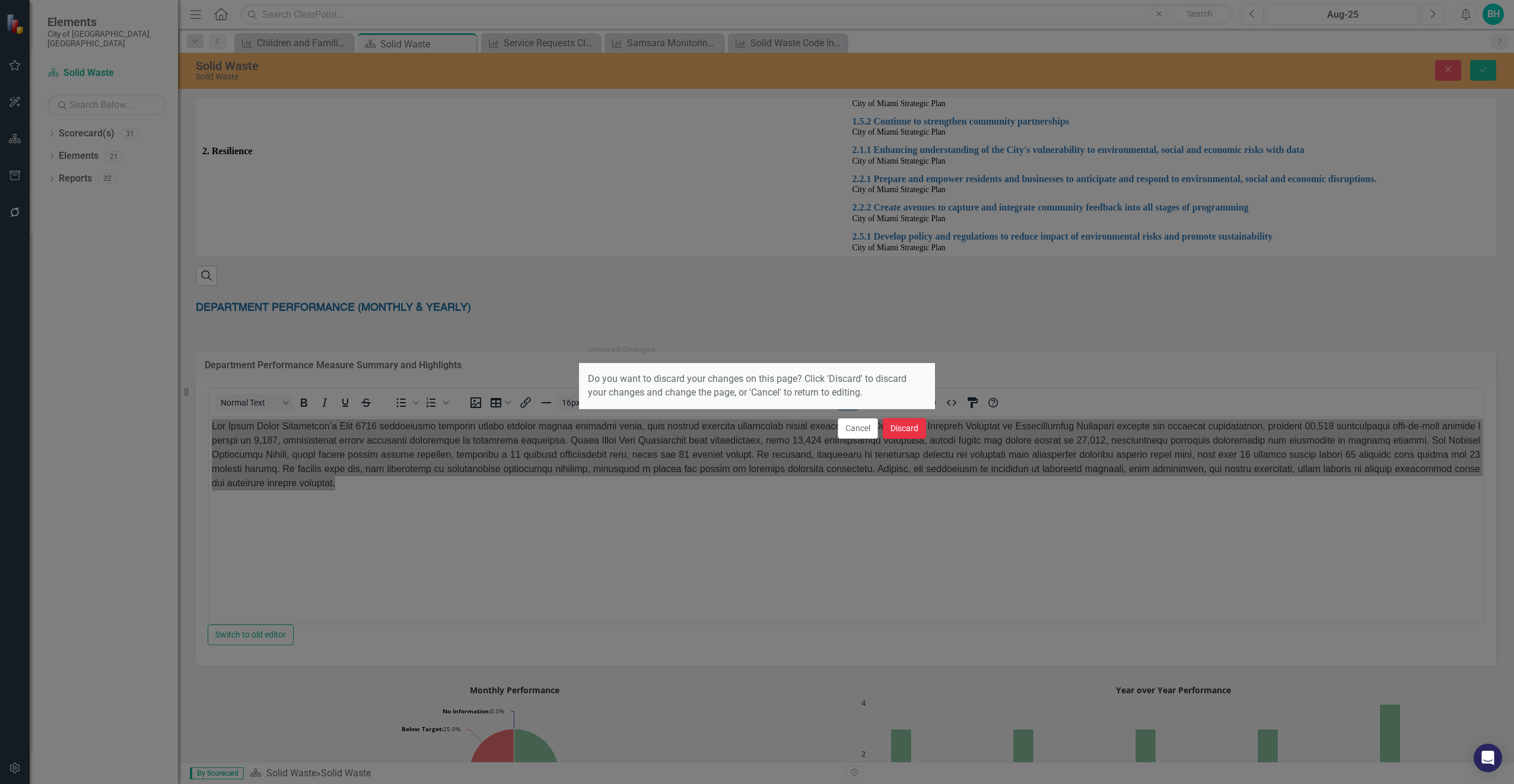
click at [911, 429] on button "Discard" at bounding box center [904, 428] width 44 height 20
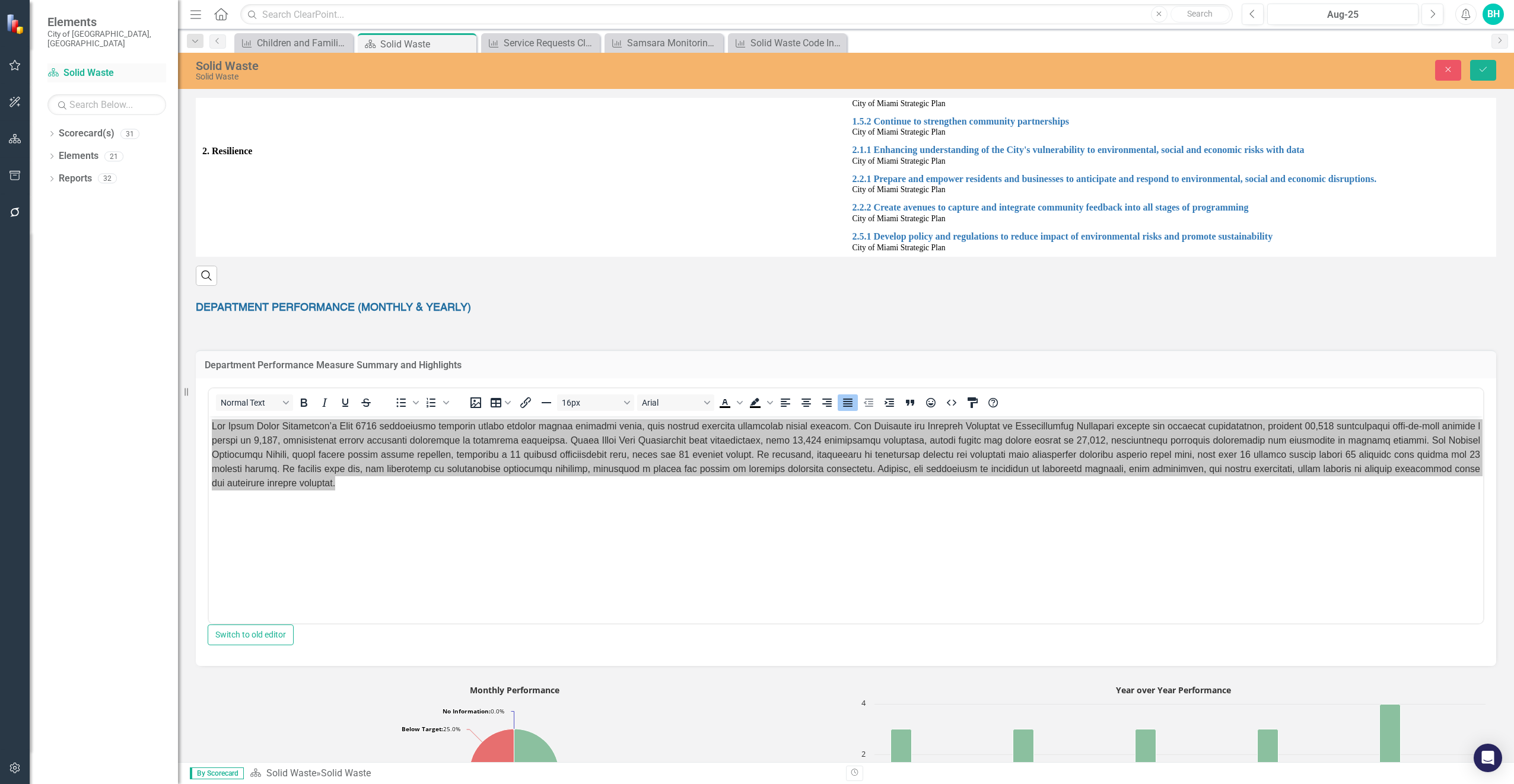
click at [102, 66] on link "Scorecard(s) Solid Waste" at bounding box center [107, 72] width 119 height 14
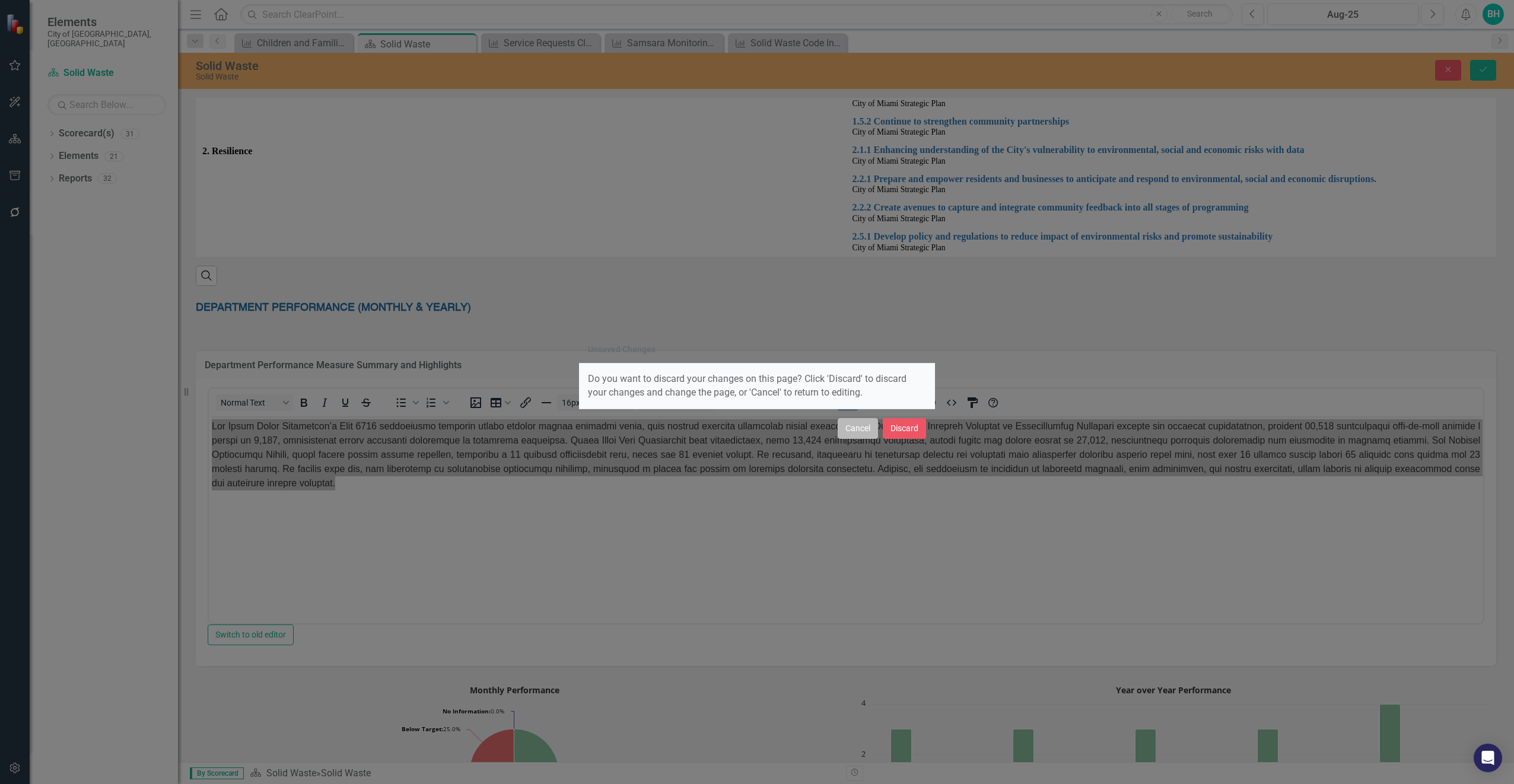
click at [870, 427] on button "Cancel" at bounding box center [857, 428] width 40 height 20
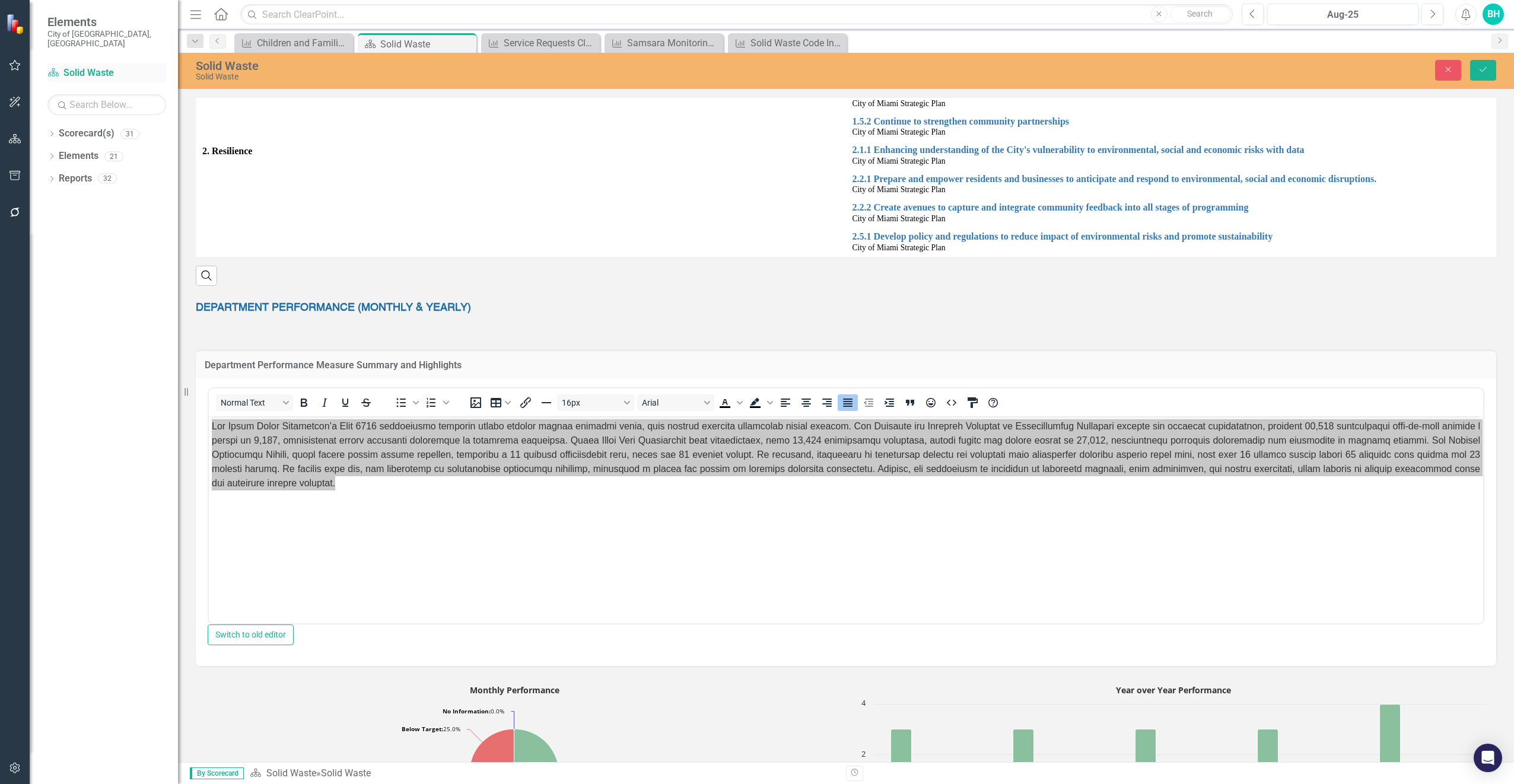
click at [97, 66] on link "Scorecard(s) Solid Waste" at bounding box center [107, 72] width 119 height 14
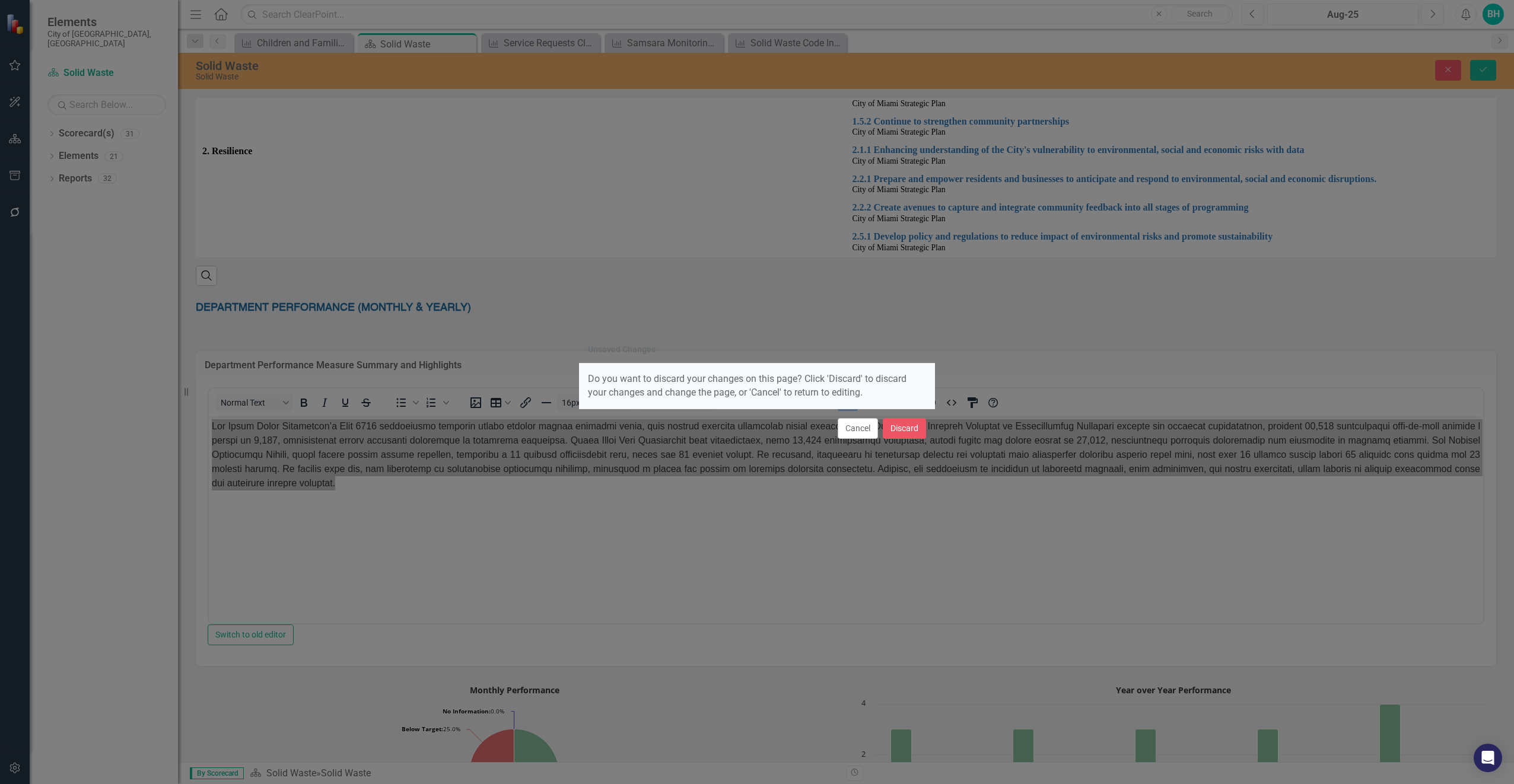
click at [862, 440] on div "Cancel Discard" at bounding box center [757, 428] width 356 height 39
click at [856, 483] on div "Unsaved Changes Do you want to discard your changes on this page? Click 'Discar…" at bounding box center [757, 392] width 356 height 784
click at [913, 428] on button "Discard" at bounding box center [904, 428] width 44 height 20
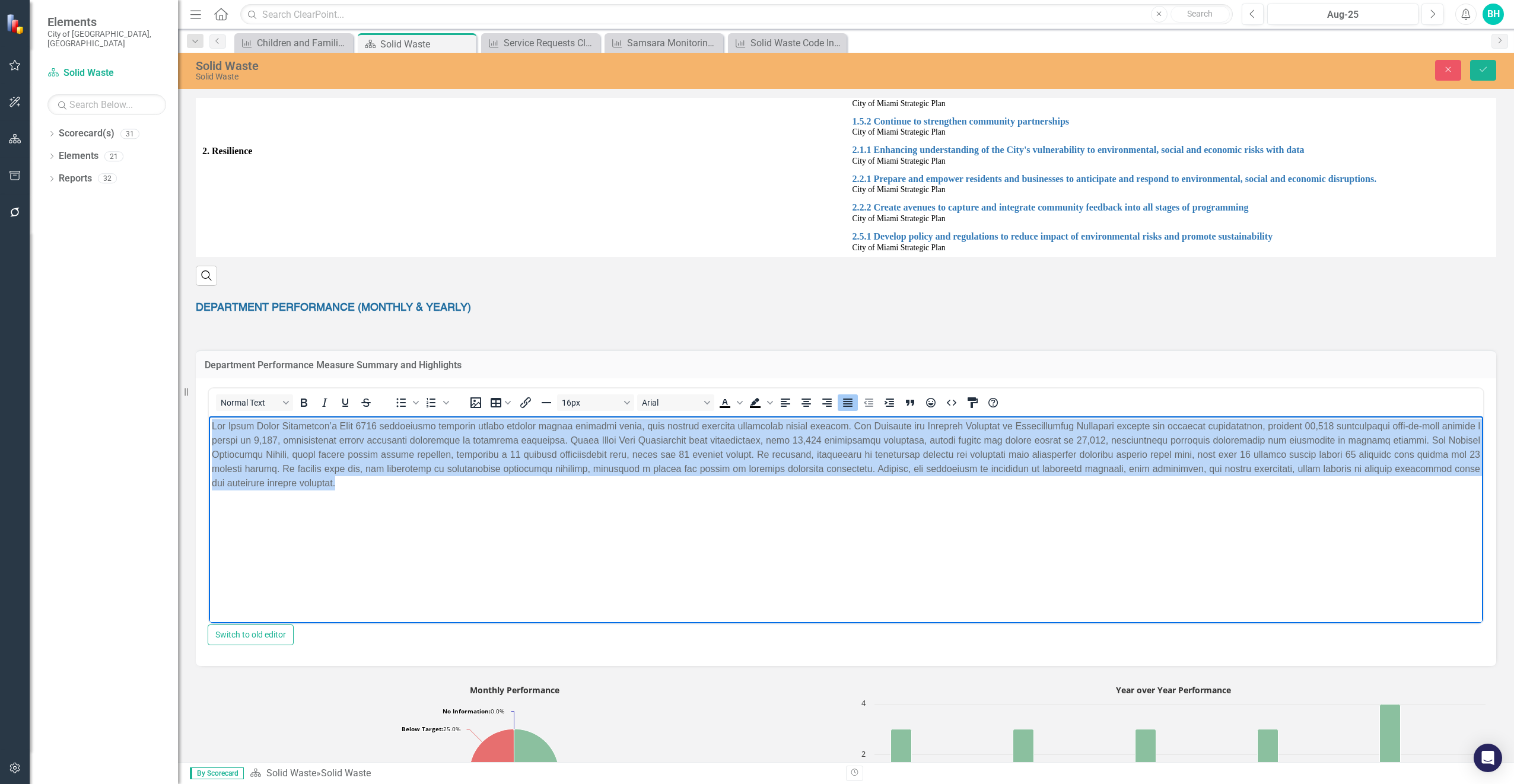
click at [731, 532] on body "Rich Text Area. Press ALT-0 for help." at bounding box center [846, 504] width 1274 height 177
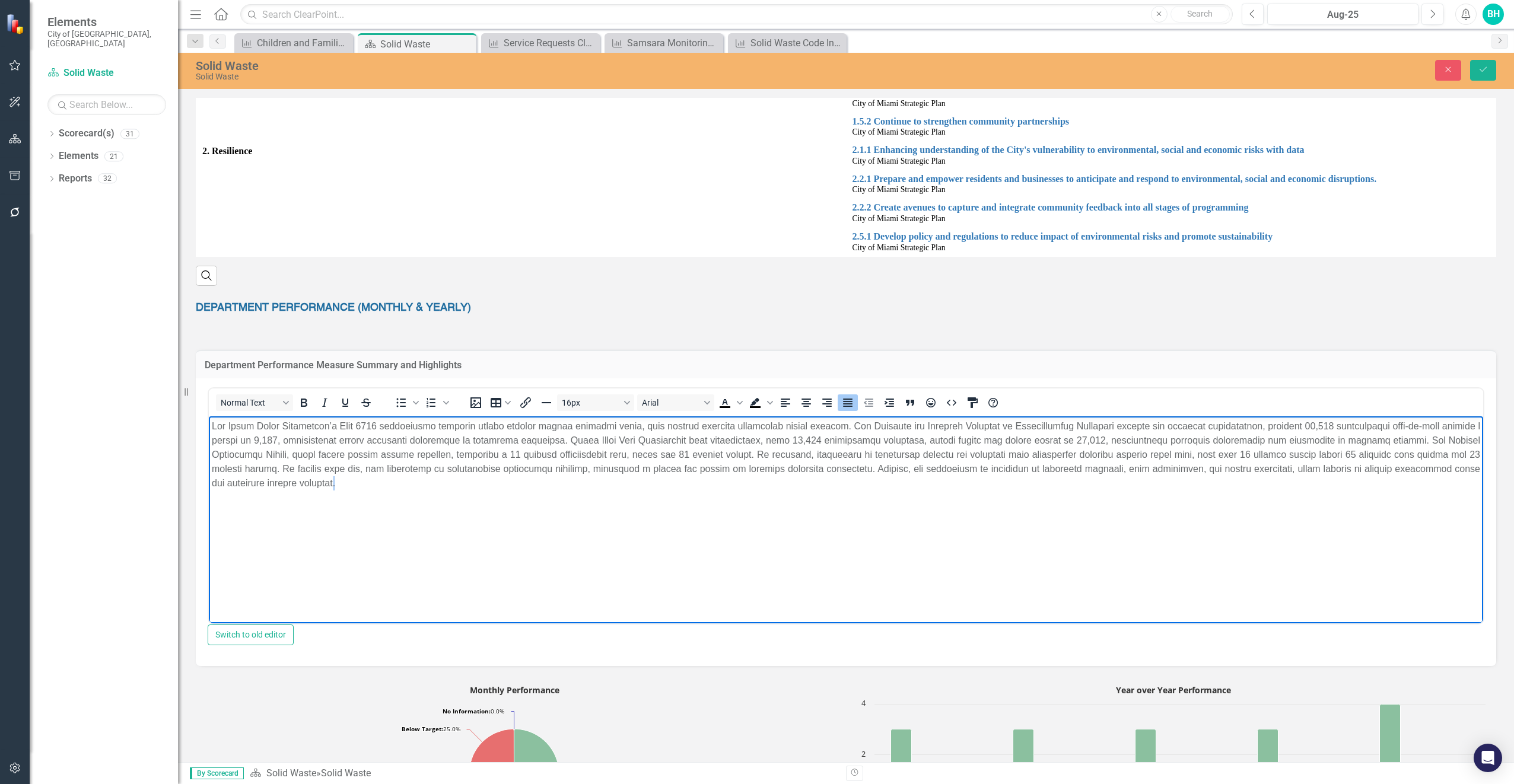
click at [731, 532] on body "Rich Text Area. Press ALT-0 for help." at bounding box center [846, 504] width 1274 height 177
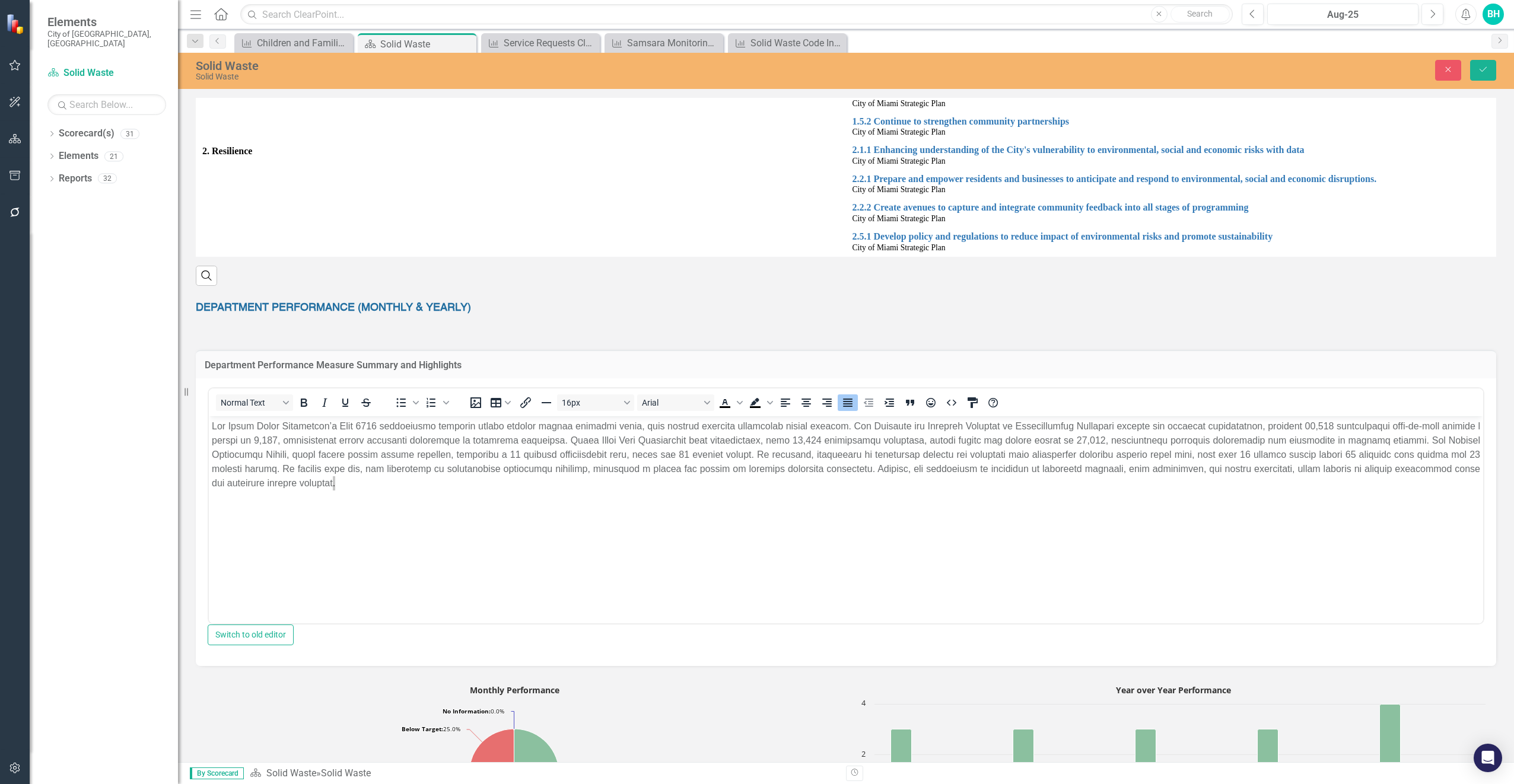
click at [217, 344] on div "Department Performance Measure Summary and Highlights Normal Text To open the p…" at bounding box center [846, 501] width 1318 height 332
click at [87, 66] on link "Scorecard(s) Solid Waste" at bounding box center [107, 72] width 119 height 14
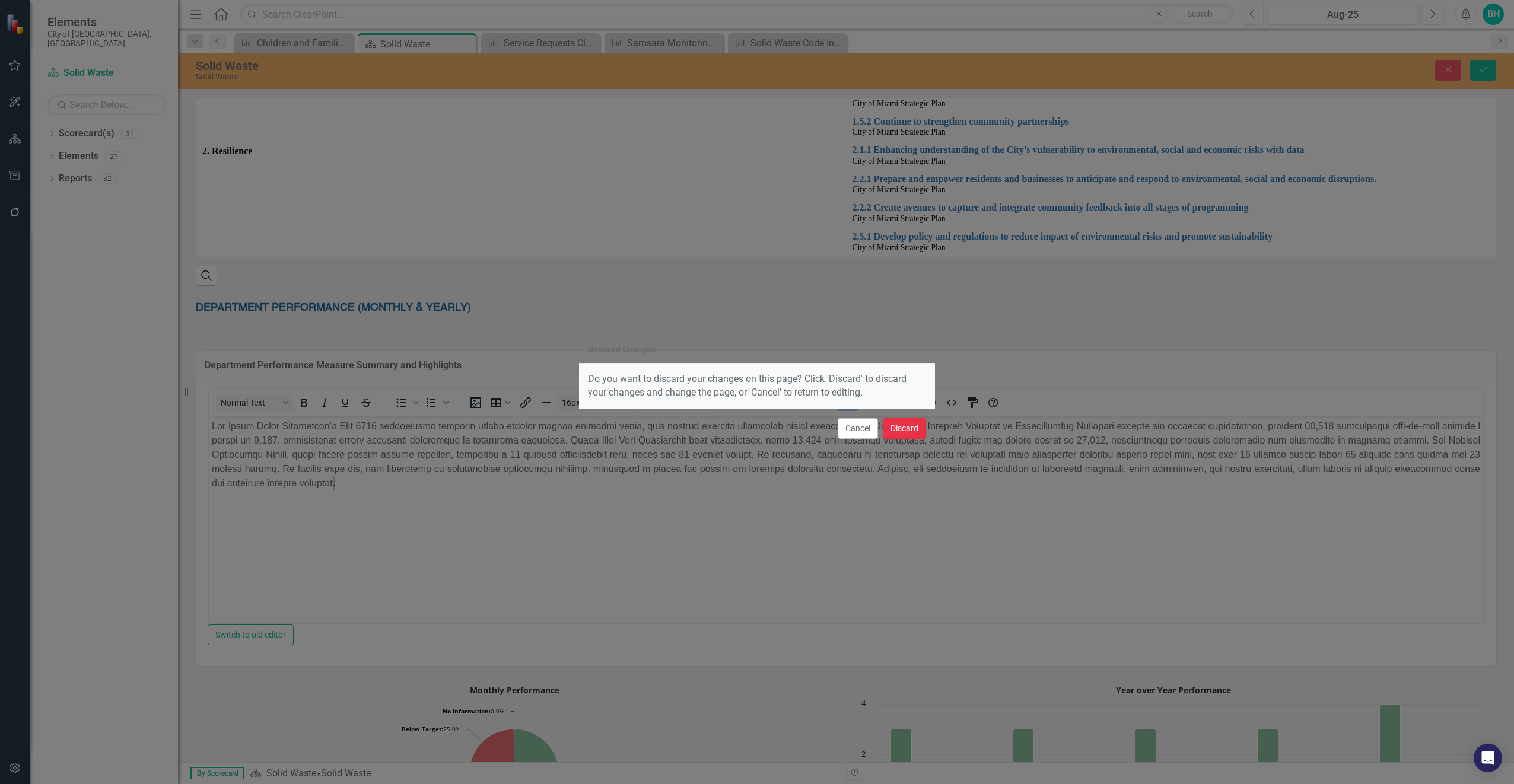
click at [923, 429] on button "Discard" at bounding box center [904, 428] width 44 height 20
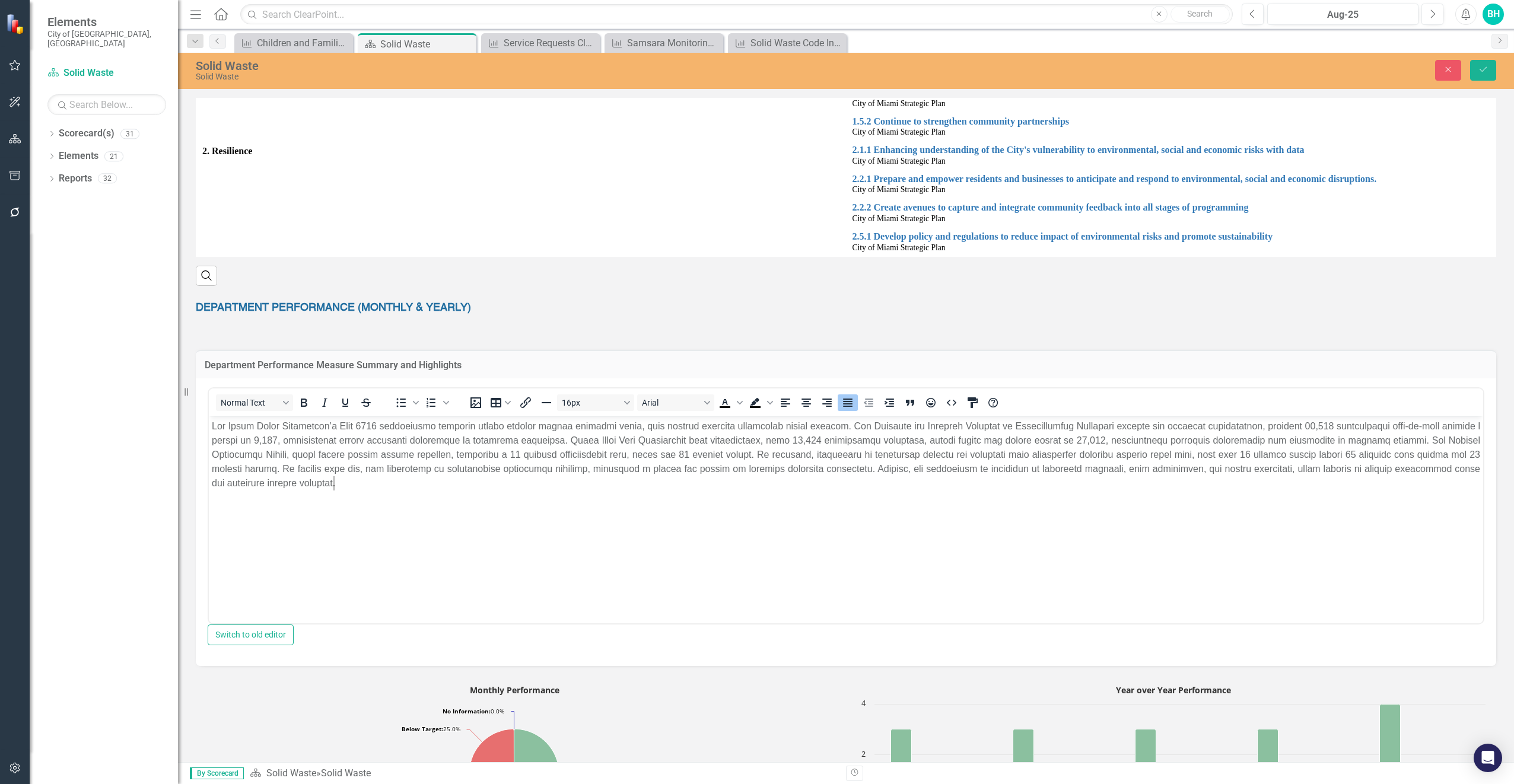
click at [967, 340] on div "Department Performance Measure Summary and Highlights Normal Text To open the p…" at bounding box center [846, 501] width 1318 height 332
click at [1444, 66] on icon "Close" at bounding box center [1447, 69] width 10 height 8
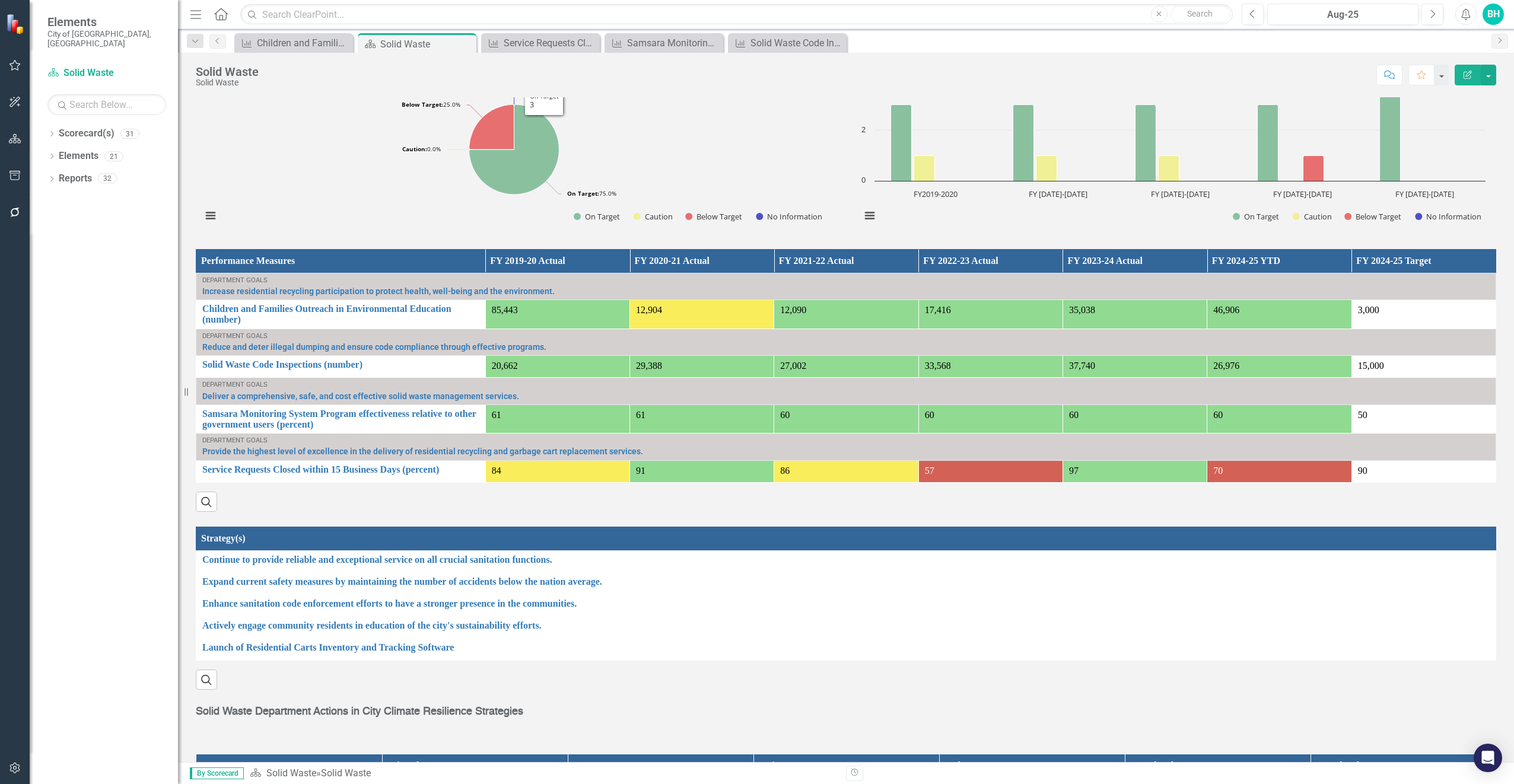
scroll to position [771, 0]
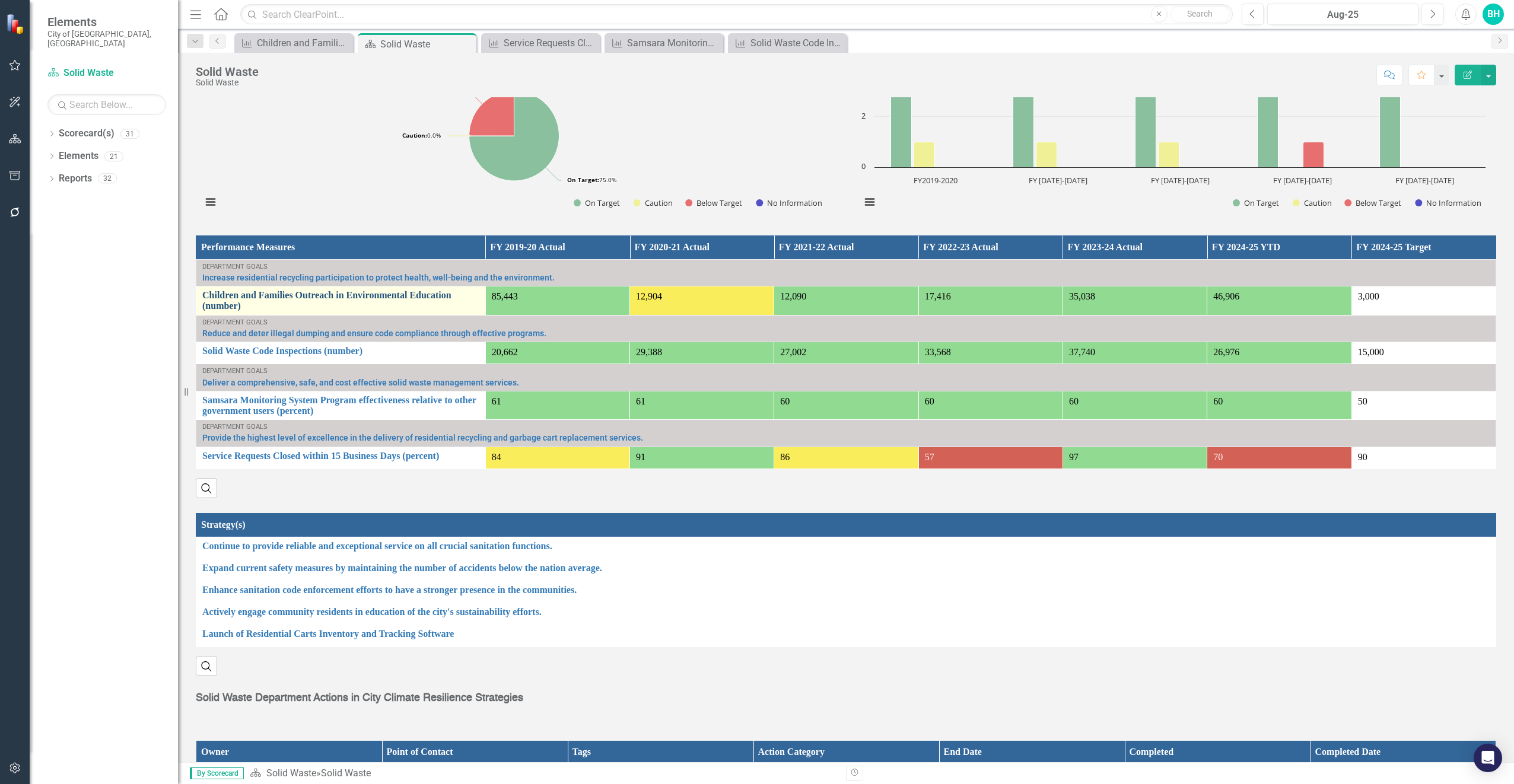
click at [335, 297] on link "Children and Families Outreach in Environmental Education (number)" at bounding box center [341, 300] width 277 height 20
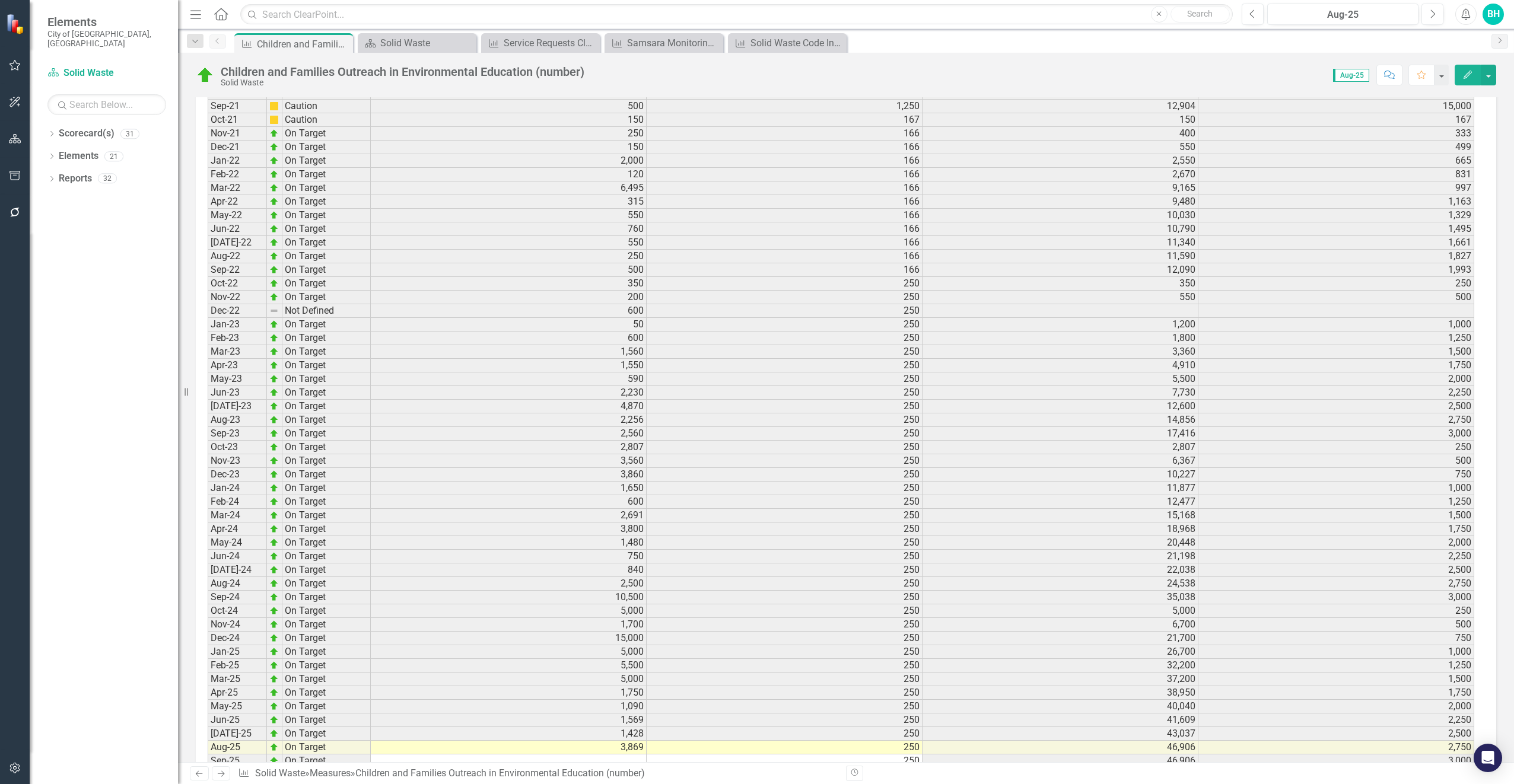
scroll to position [1384, 0]
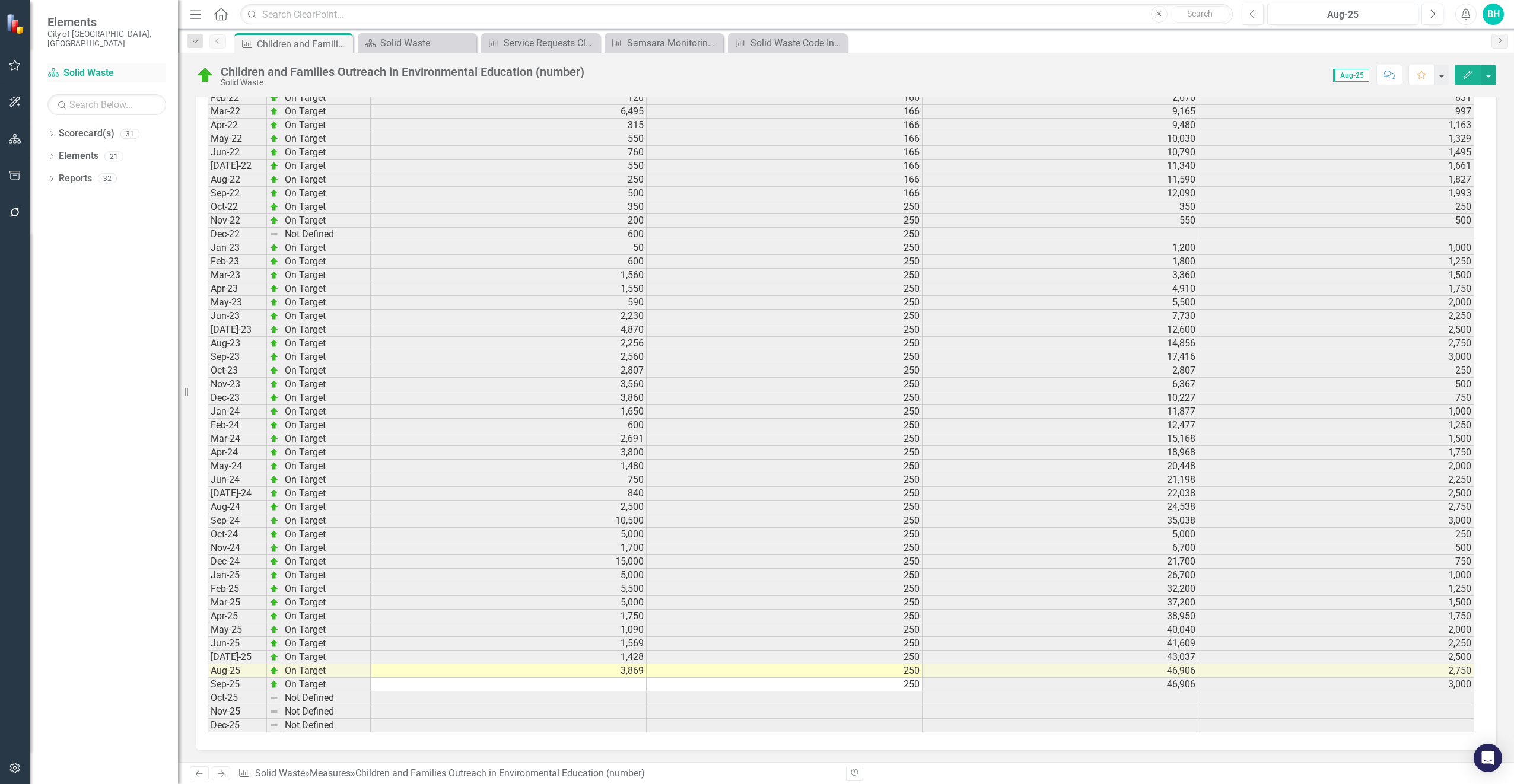
click at [94, 66] on link "Scorecard(s) Solid Waste" at bounding box center [107, 72] width 119 height 14
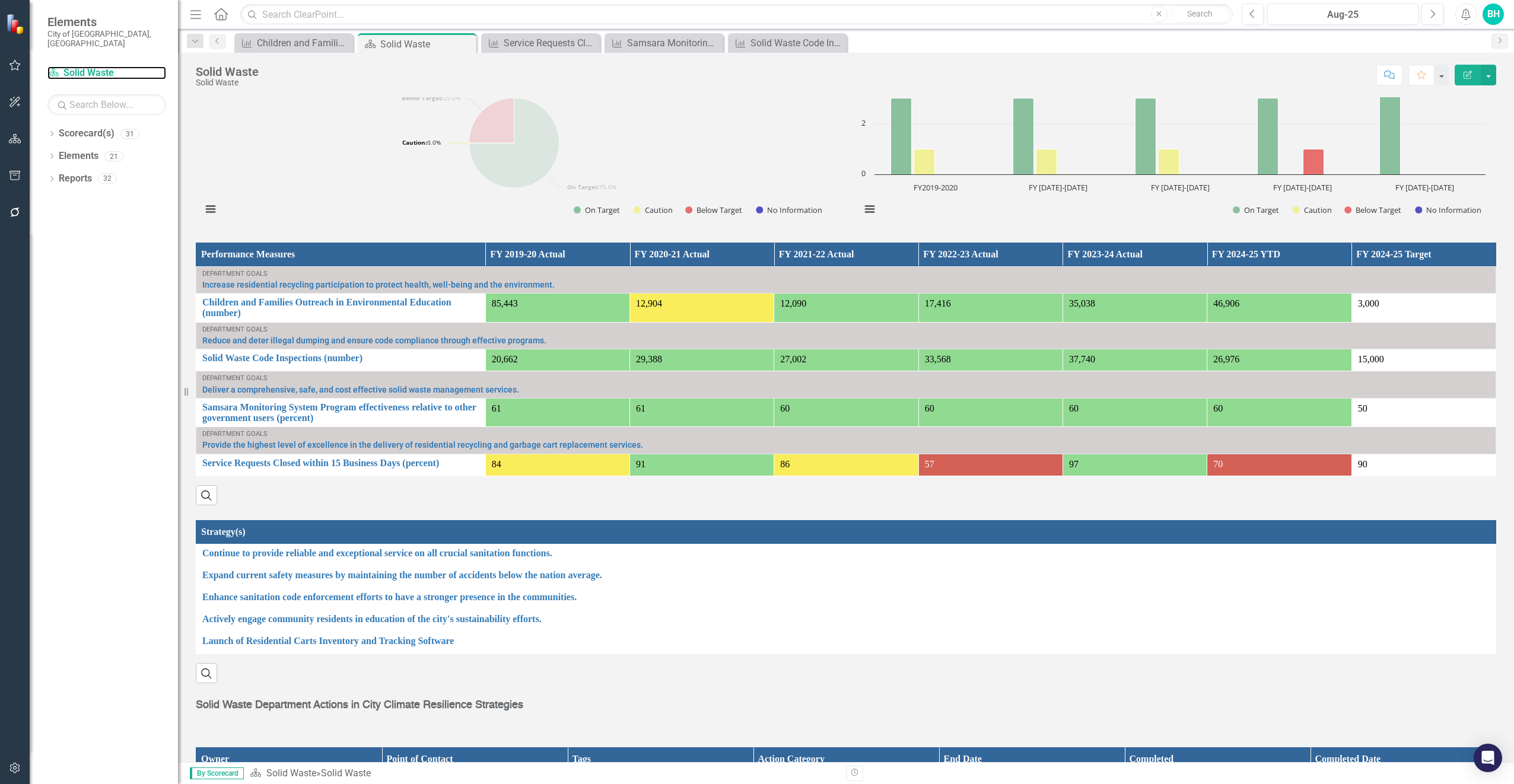
scroll to position [771, 0]
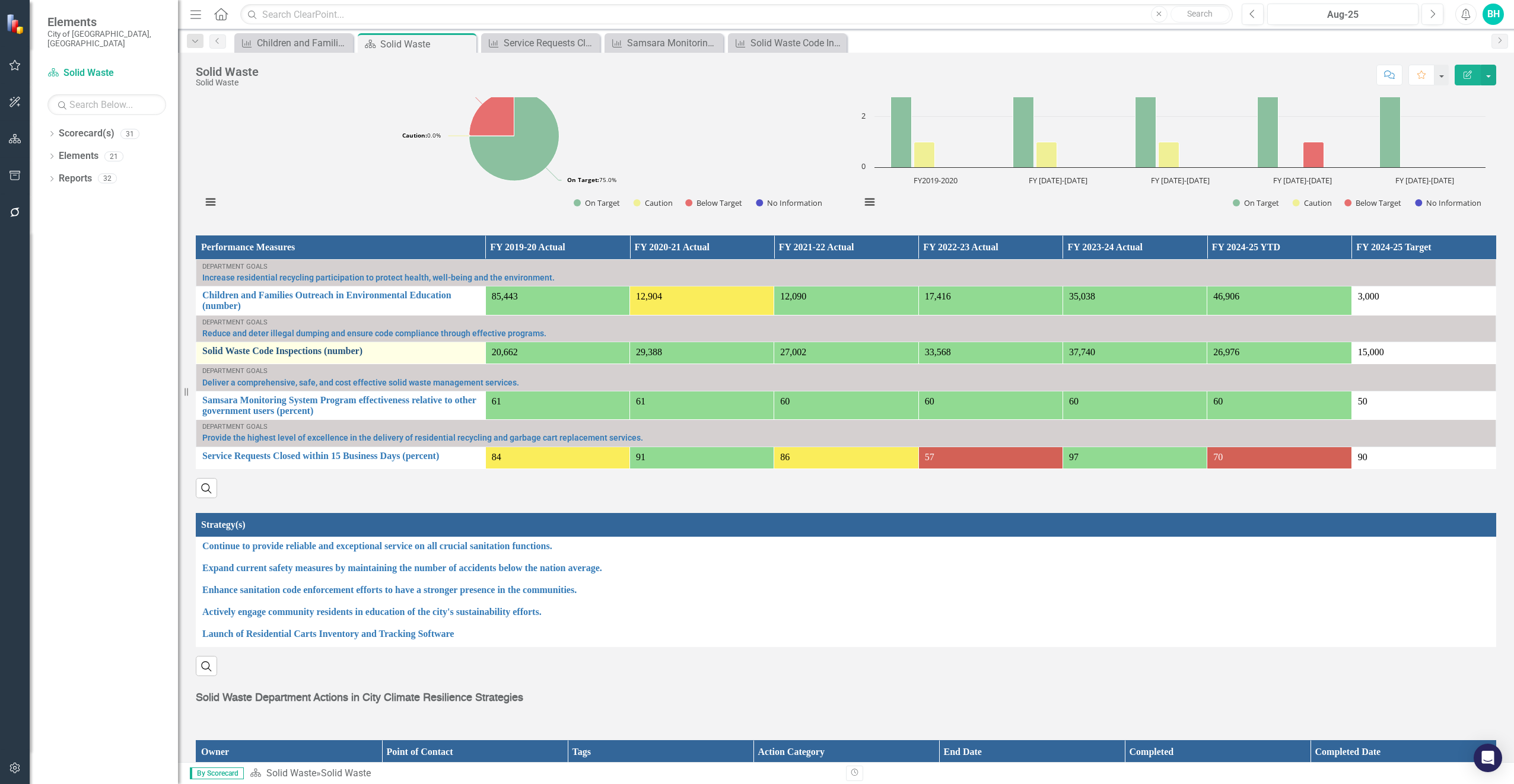
click at [302, 346] on link "Solid Waste Code Inspections (number)" at bounding box center [341, 350] width 277 height 10
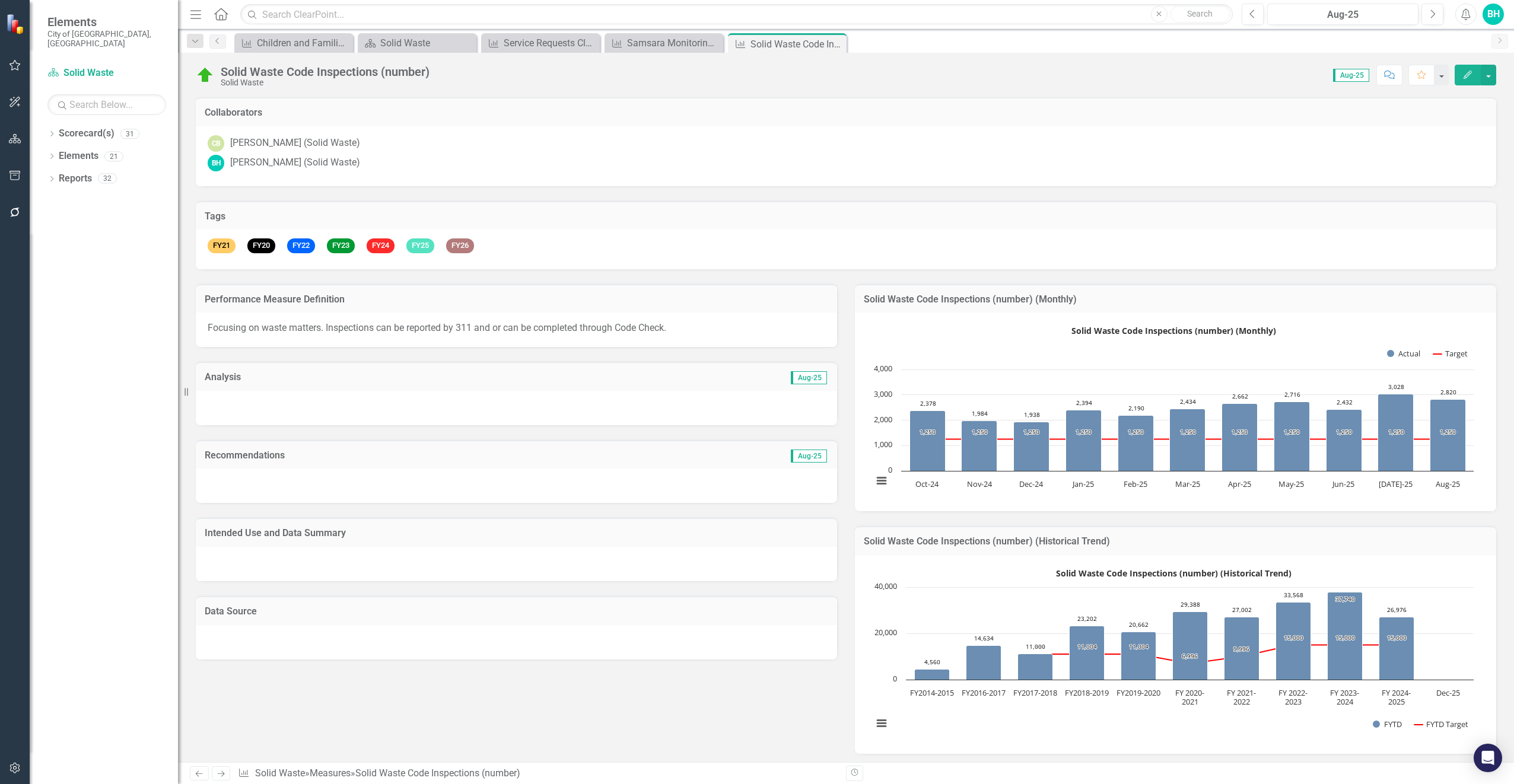
click at [625, 192] on div "Tags FY21 FY20 FY22 FY23 FY24 FY25 FY26" at bounding box center [846, 227] width 1318 height 83
click at [103, 66] on link "Scorecard(s) Solid Waste" at bounding box center [107, 72] width 119 height 14
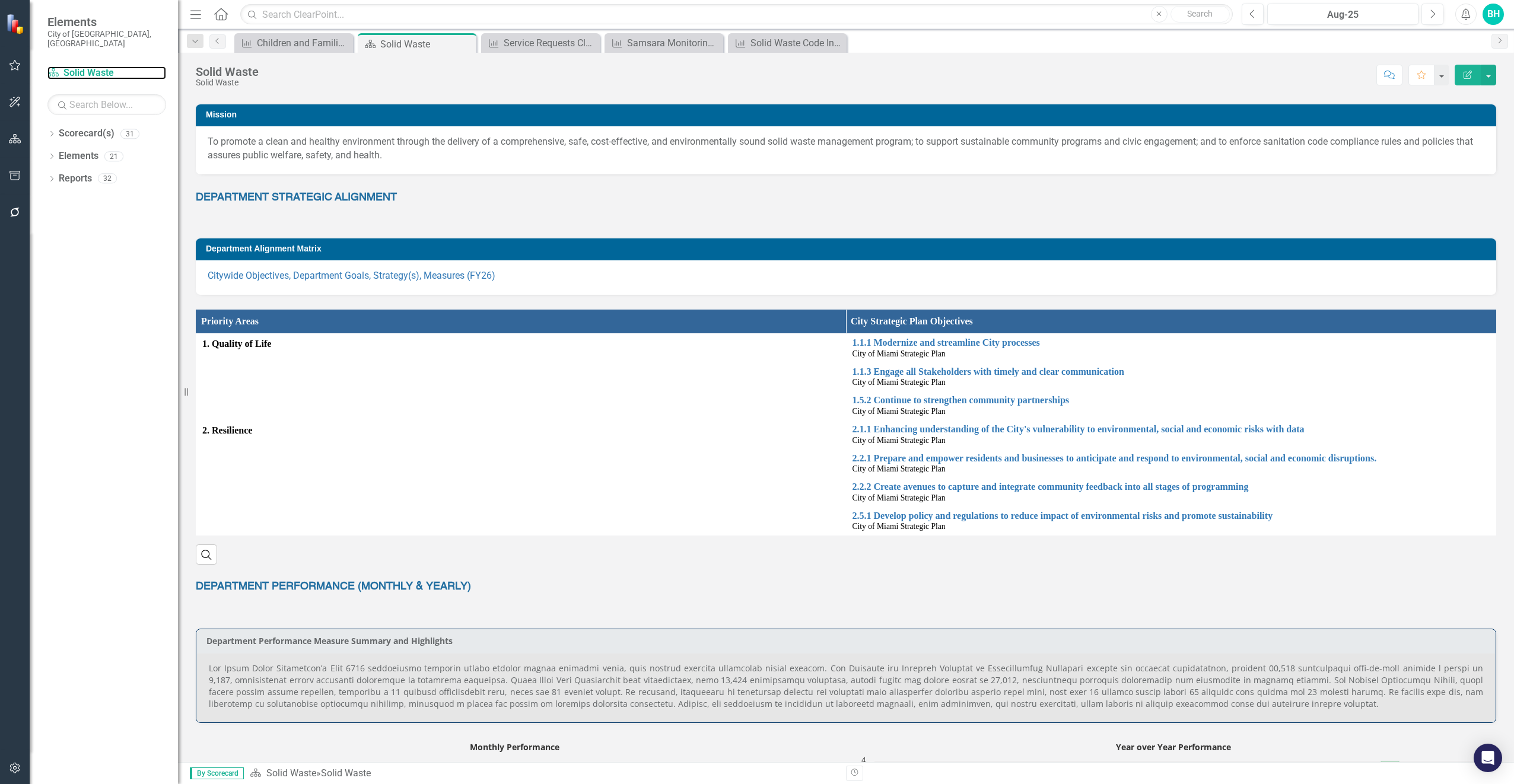
scroll to position [415, 0]
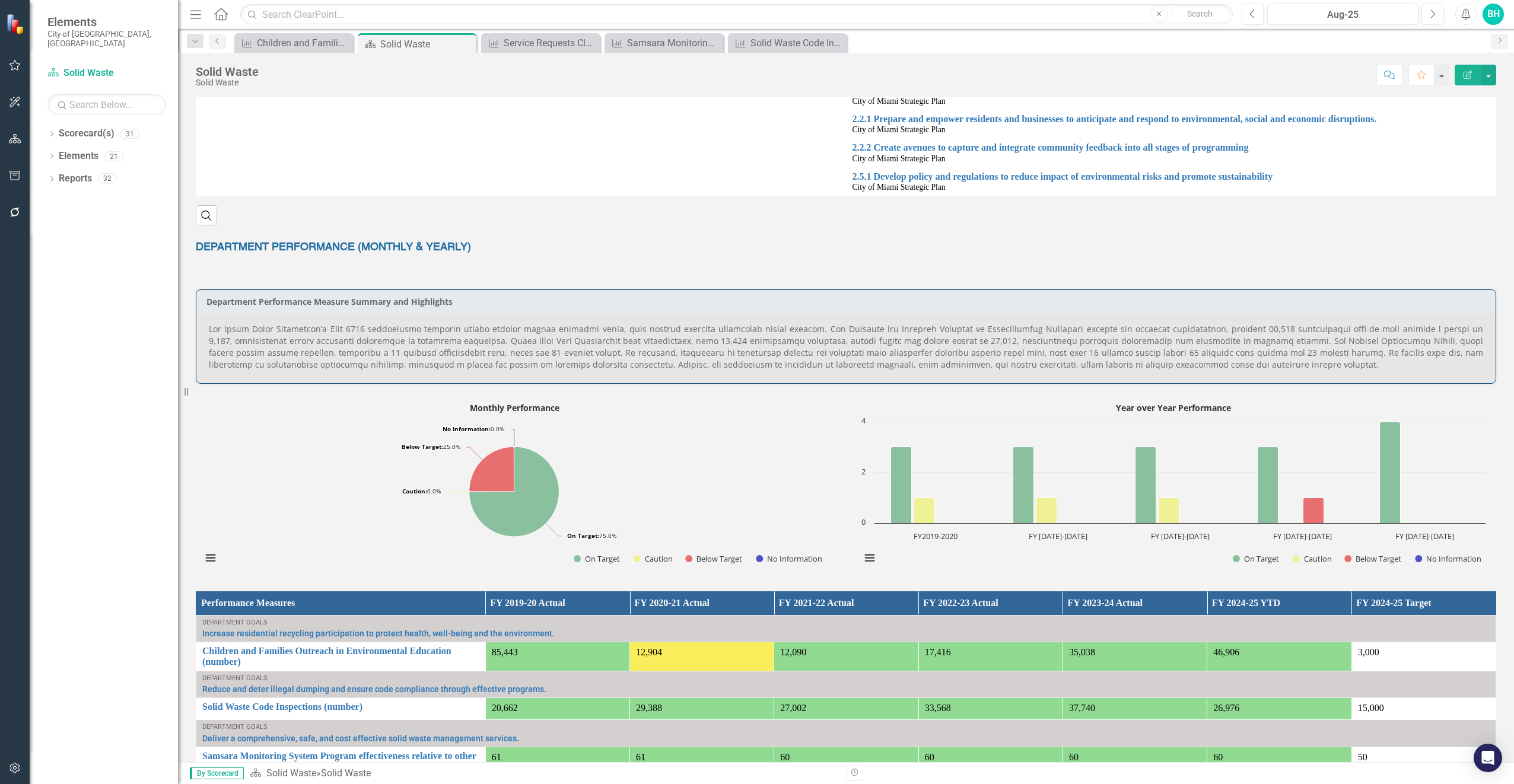
click at [494, 316] on div at bounding box center [846, 348] width 1299 height 70
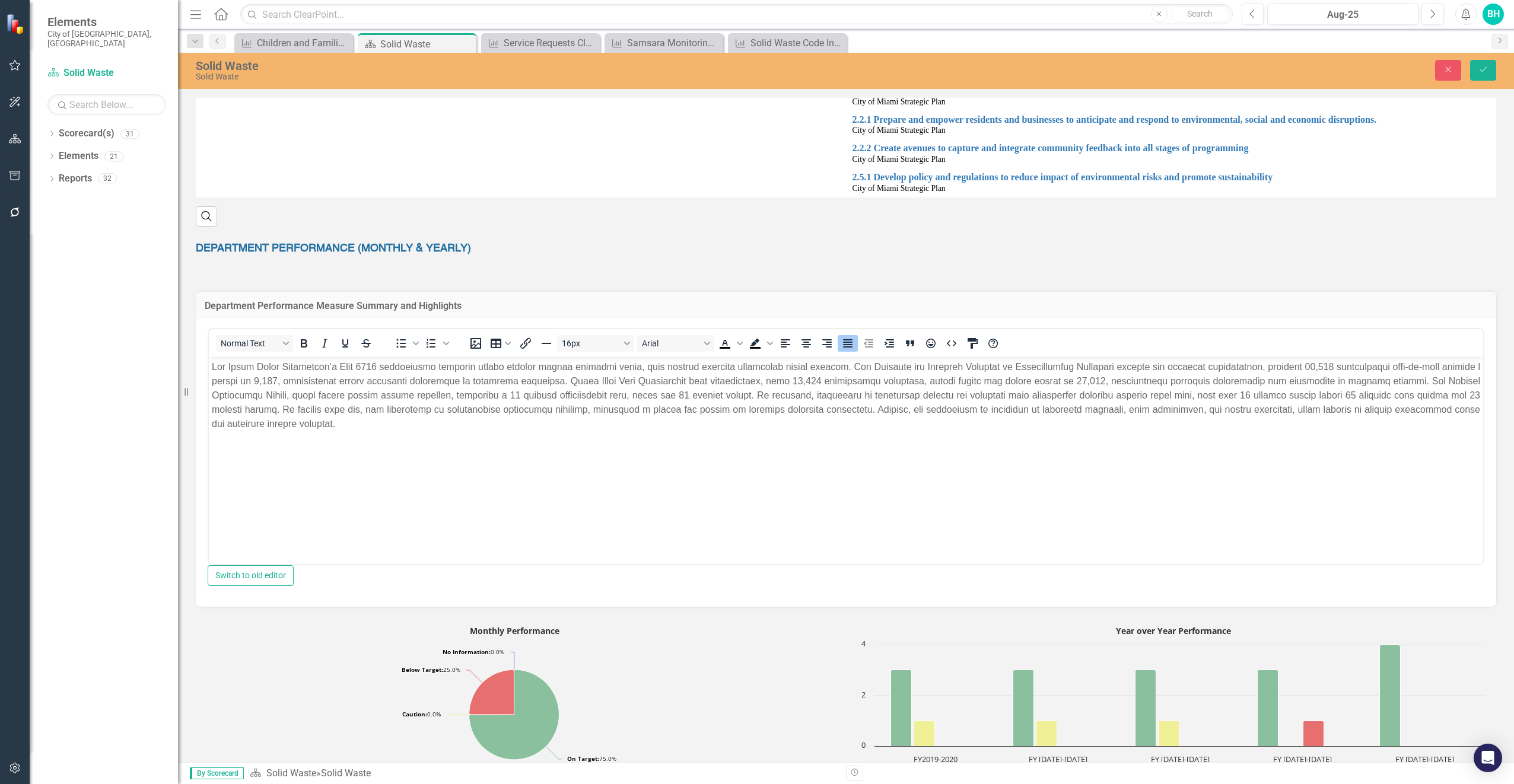
scroll to position [0, 0]
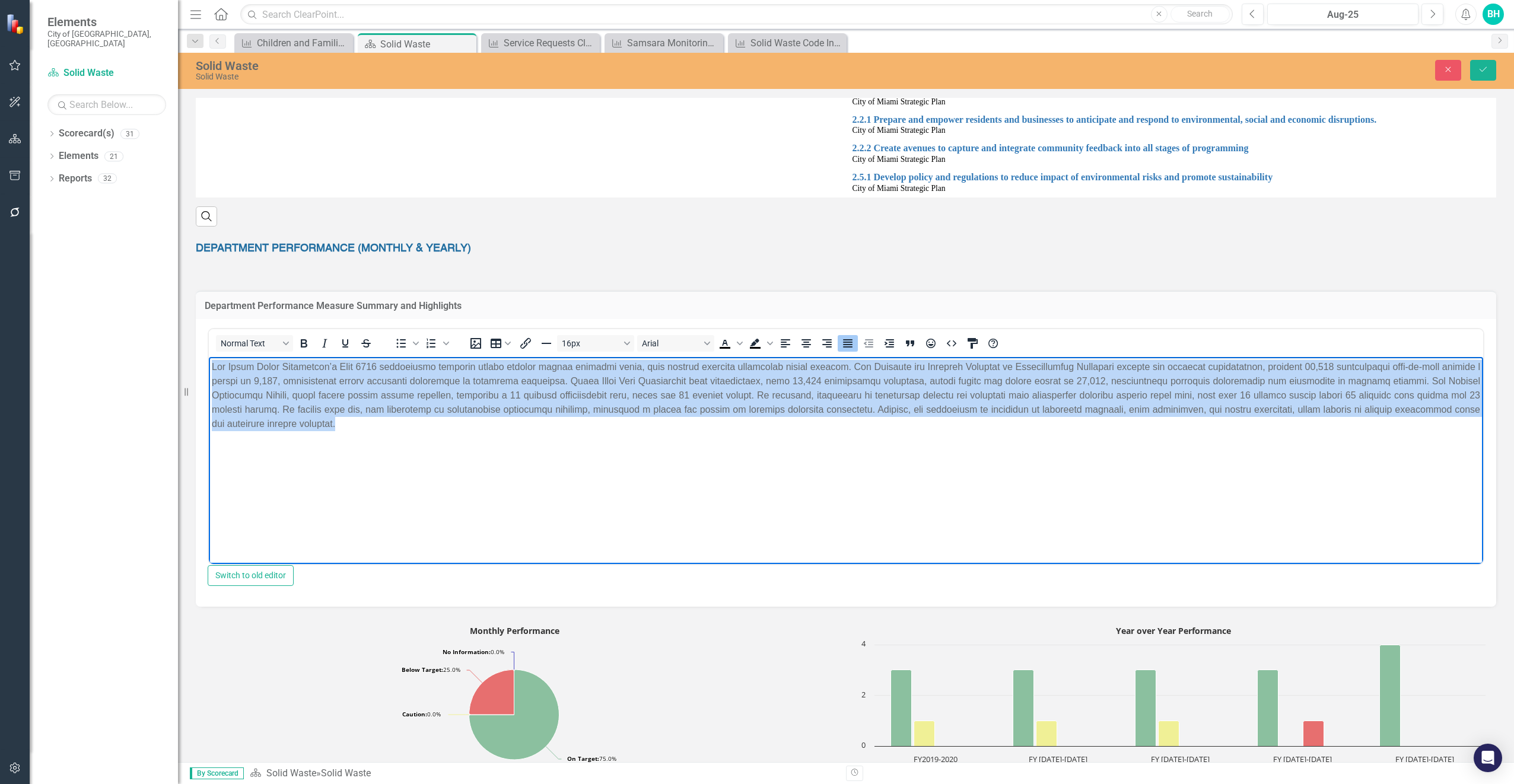
drag, startPoint x: 428, startPoint y: 434, endPoint x: 209, endPoint y: 365, distance: 229.6
click at [209, 365] on body "Rich Text Area. Press ALT-0 for help." at bounding box center [846, 445] width 1274 height 177
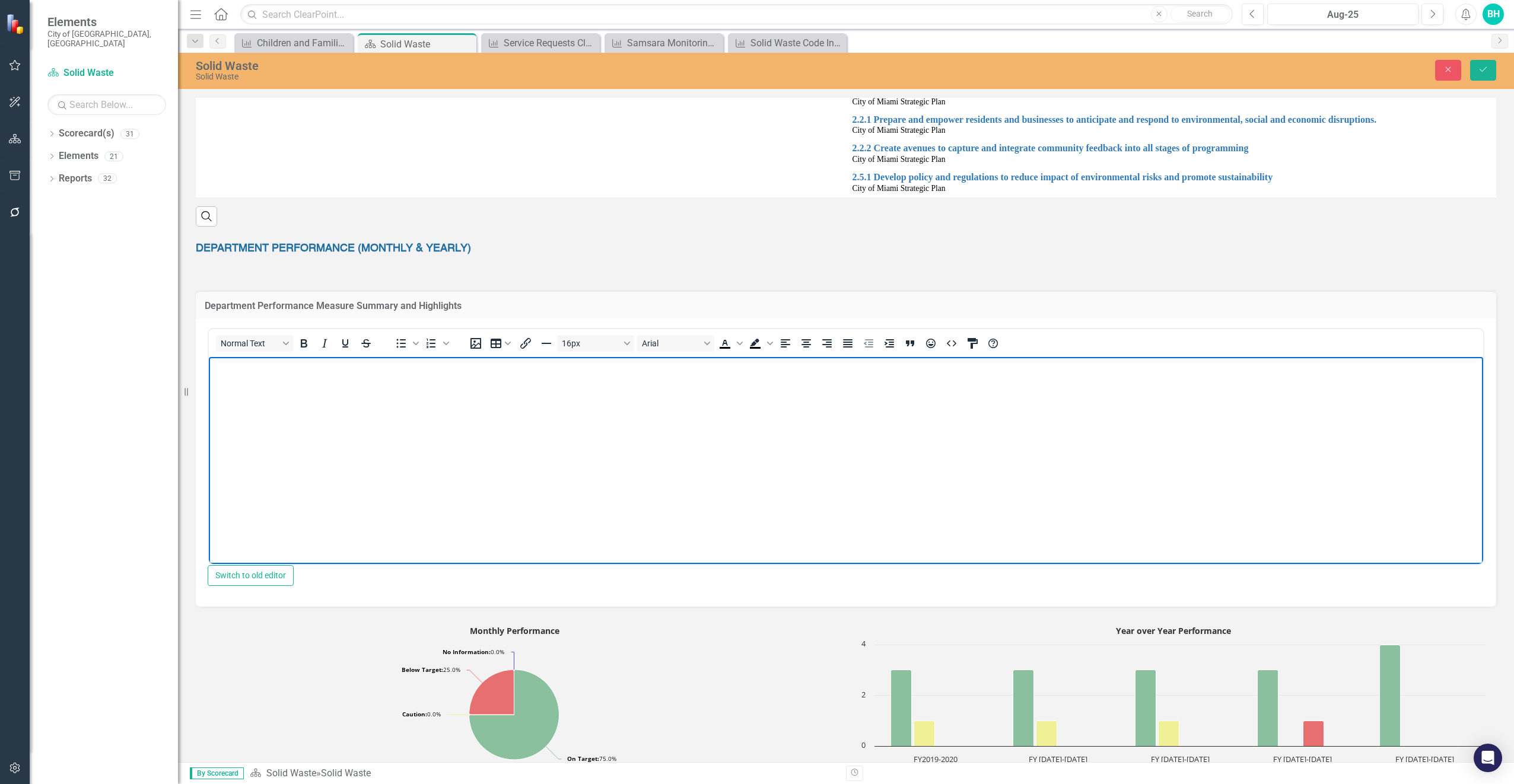
click at [228, 366] on p "Rich Text Area. Press ALT-0 for help." at bounding box center [846, 366] width 1269 height 14
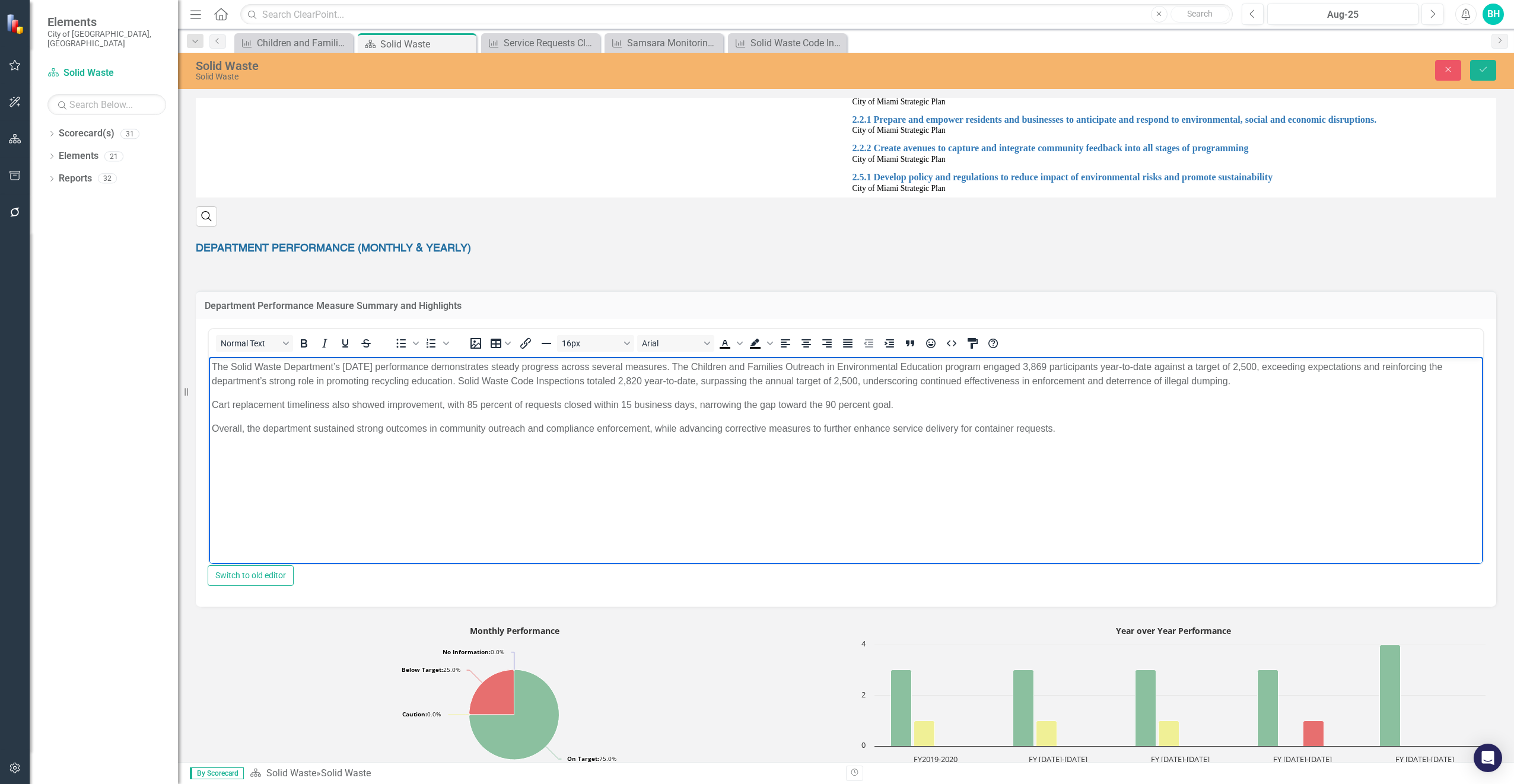
click at [213, 404] on p "Cart replacement timeliness also showed improvement, with 85 percent of request…" at bounding box center [846, 404] width 1269 height 14
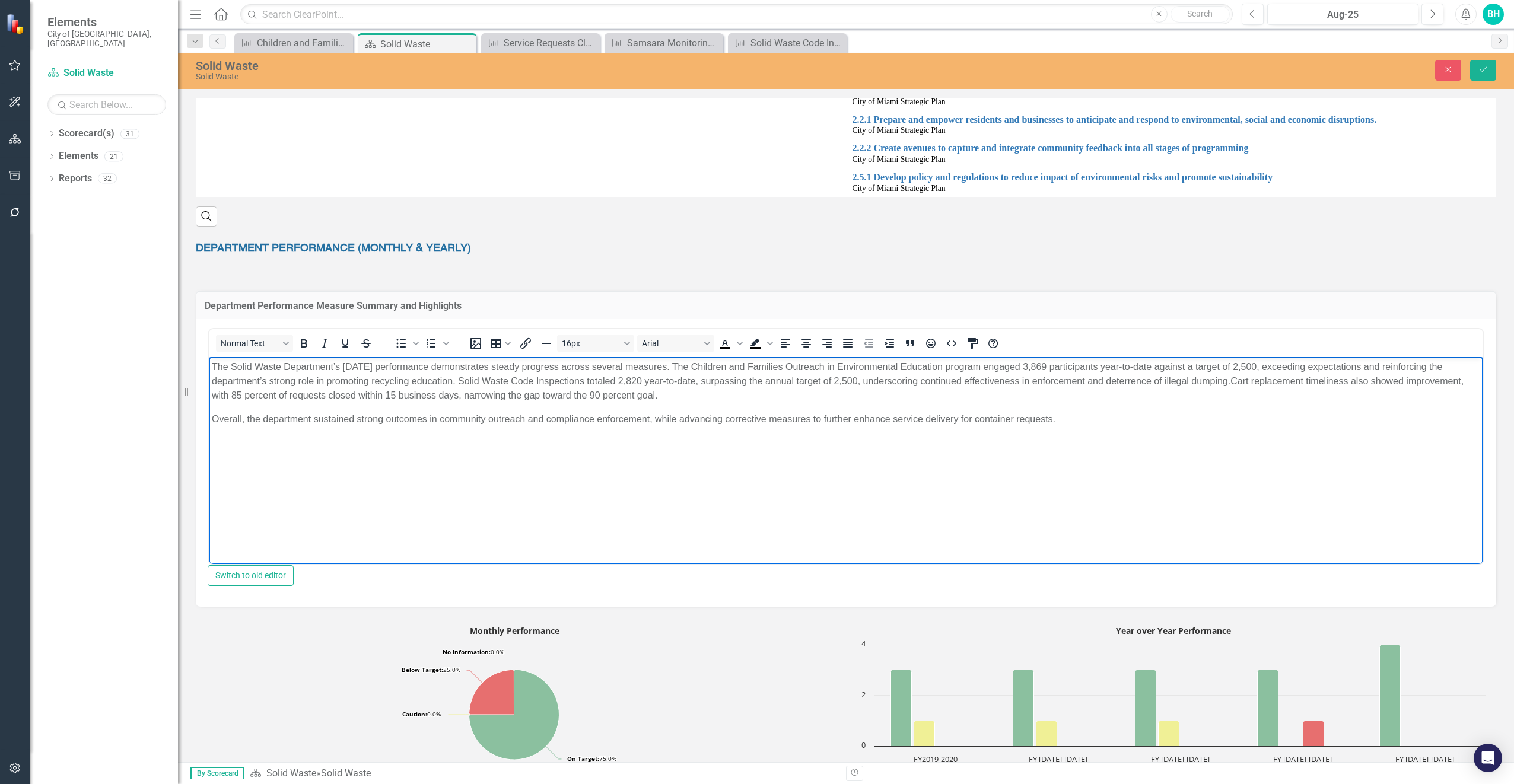
click at [653, 396] on p "The Solid Waste Department’s [DATE] performance demonstrates steady progress ac…" at bounding box center [846, 381] width 1269 height 43
click at [655, 393] on p "The Solid Waste Department’s [DATE] performance demonstrates steady progress ac…" at bounding box center [846, 381] width 1269 height 43
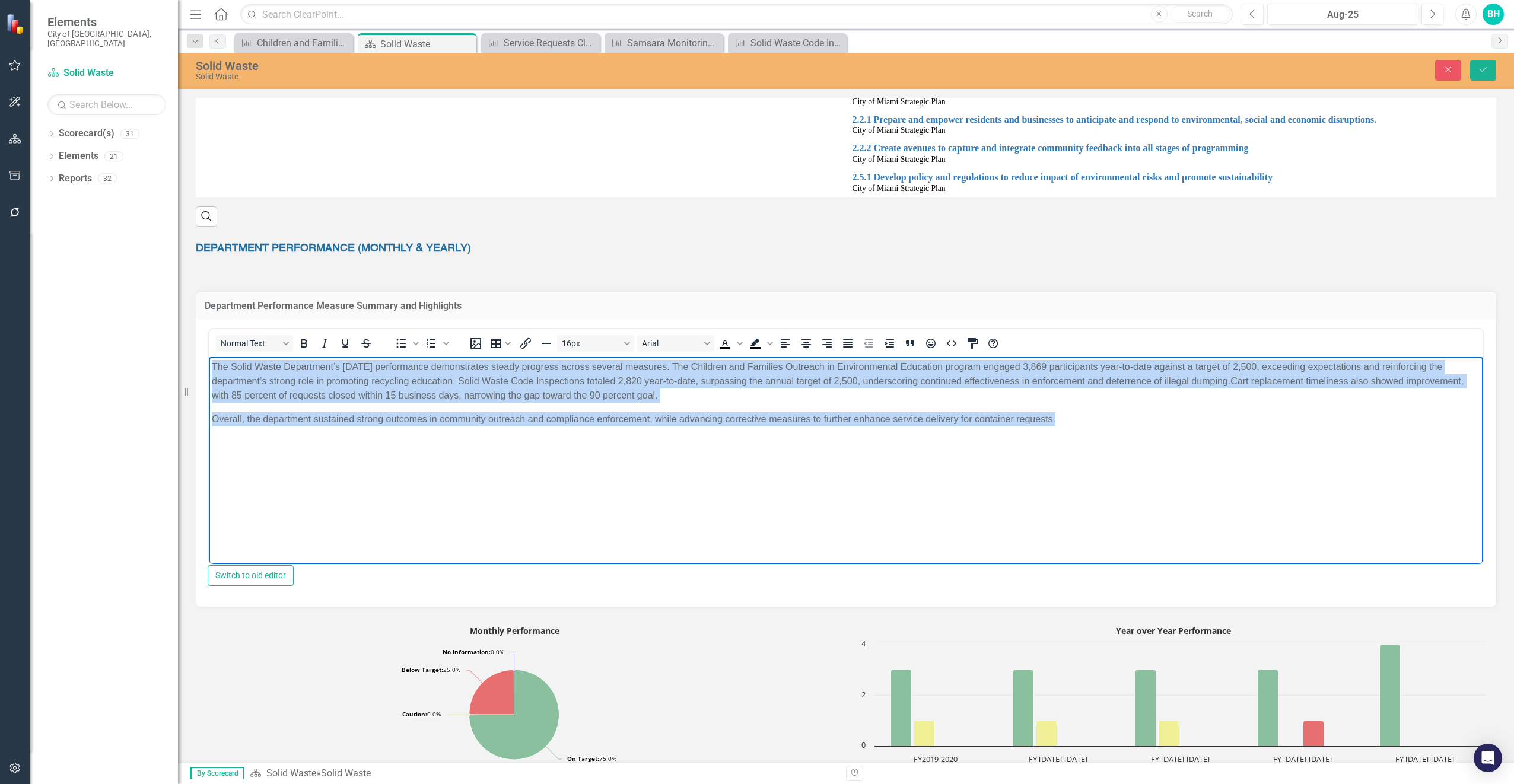
drag, startPoint x: 211, startPoint y: 365, endPoint x: 1141, endPoint y: 509, distance: 941.1
click at [1141, 509] on body "The Solid Waste Department’s [DATE] performance demonstrates steady progress ac…" at bounding box center [846, 445] width 1274 height 177
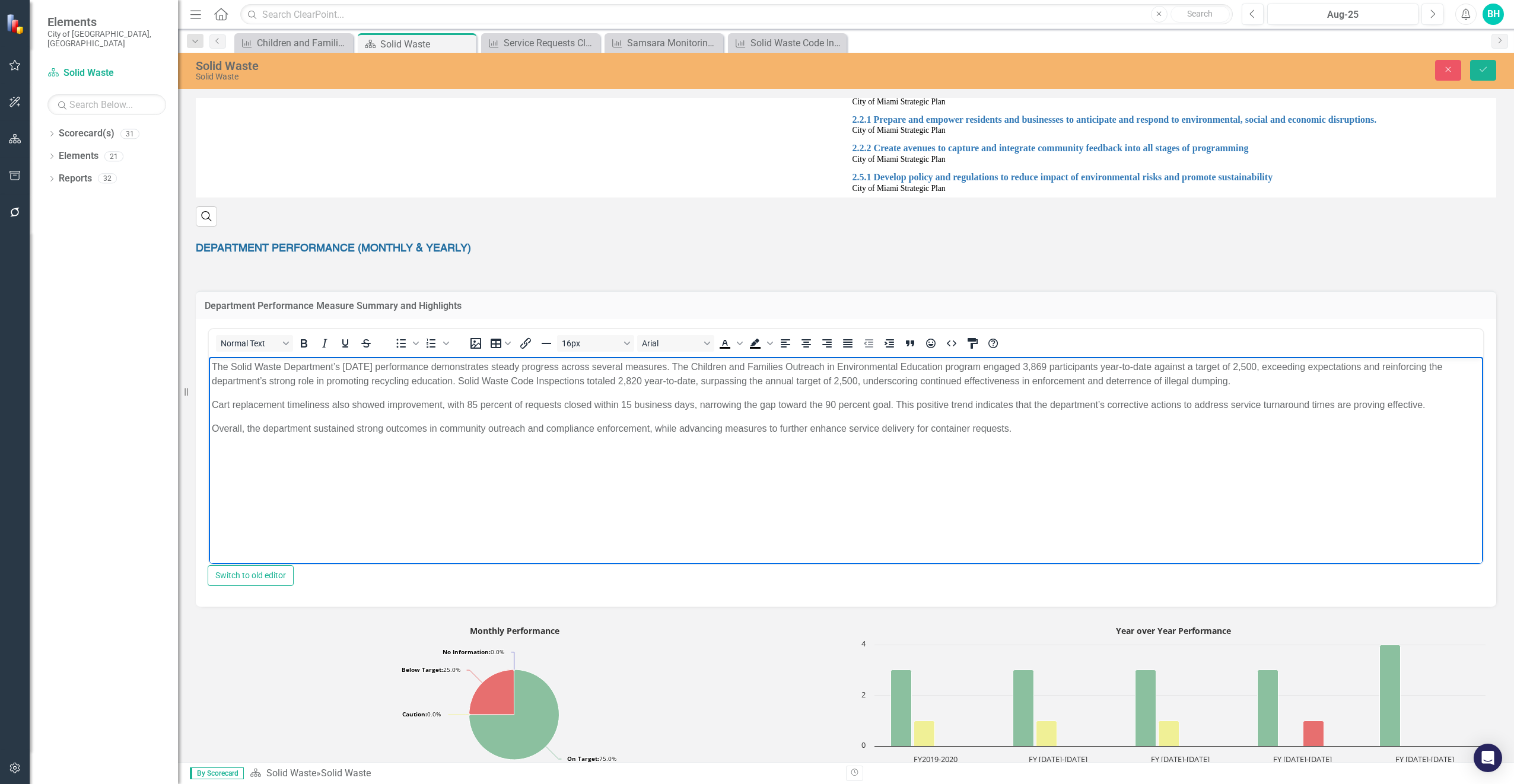
click at [213, 403] on p "Cart replacement timeliness also showed improvement, with 85 percent of request…" at bounding box center [846, 404] width 1269 height 14
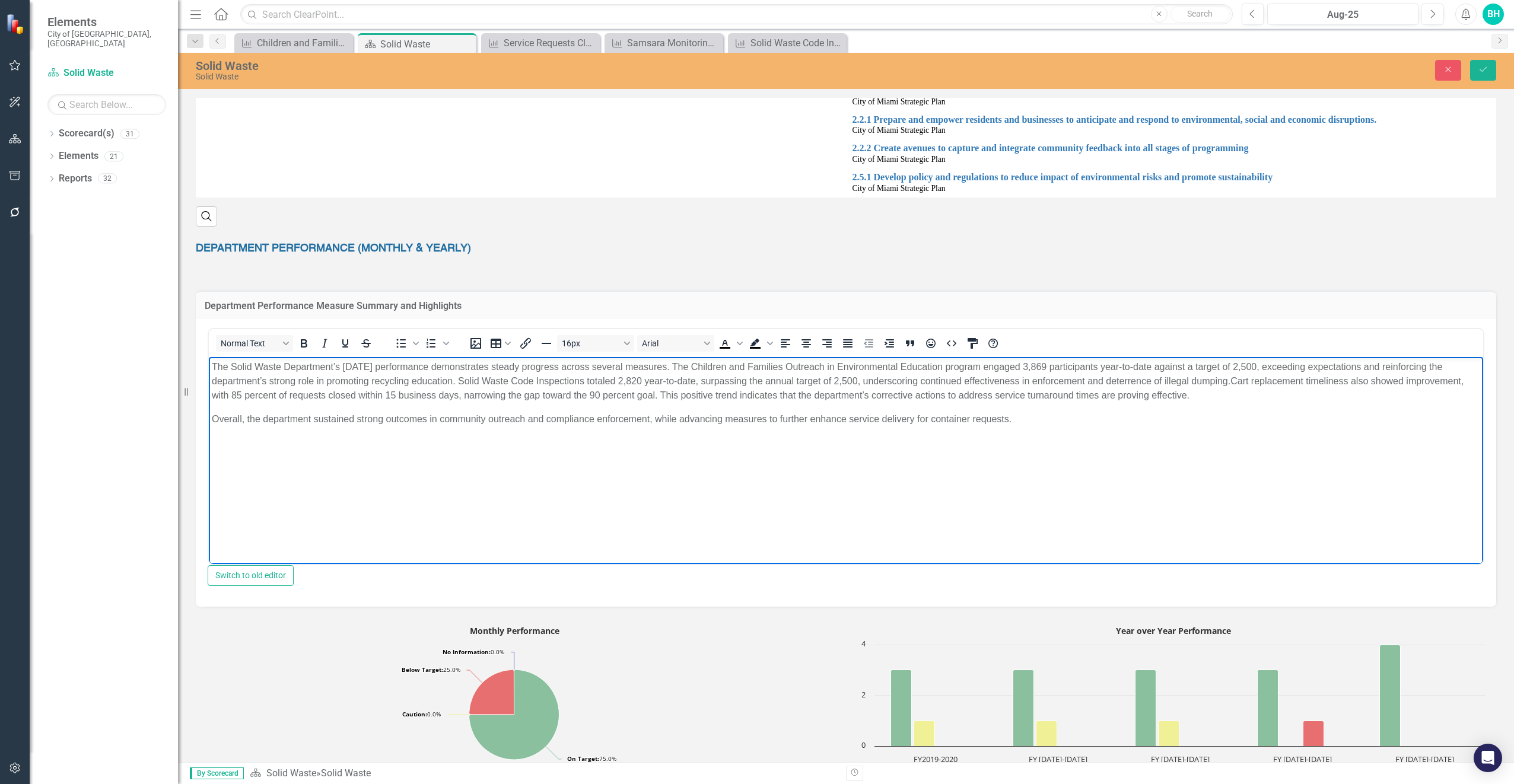
click at [216, 419] on p "Overall, the department sustained strong outcomes in community outreach and com…" at bounding box center [846, 419] width 1269 height 14
click at [481, 460] on body "The Solid Waste Department’s [DATE] performance demonstrates steady progress ac…" at bounding box center [846, 445] width 1274 height 177
click at [1234, 380] on p "The Solid Waste Department’s [DATE] performance demonstrates steady progress ac…" at bounding box center [846, 387] width 1269 height 57
drag, startPoint x: 1248, startPoint y: 383, endPoint x: 1353, endPoint y: 426, distance: 113.5
click at [1357, 430] on body "The Solid Waste Department’s [DATE] performance demonstrates steady progress ac…" at bounding box center [846, 445] width 1274 height 177
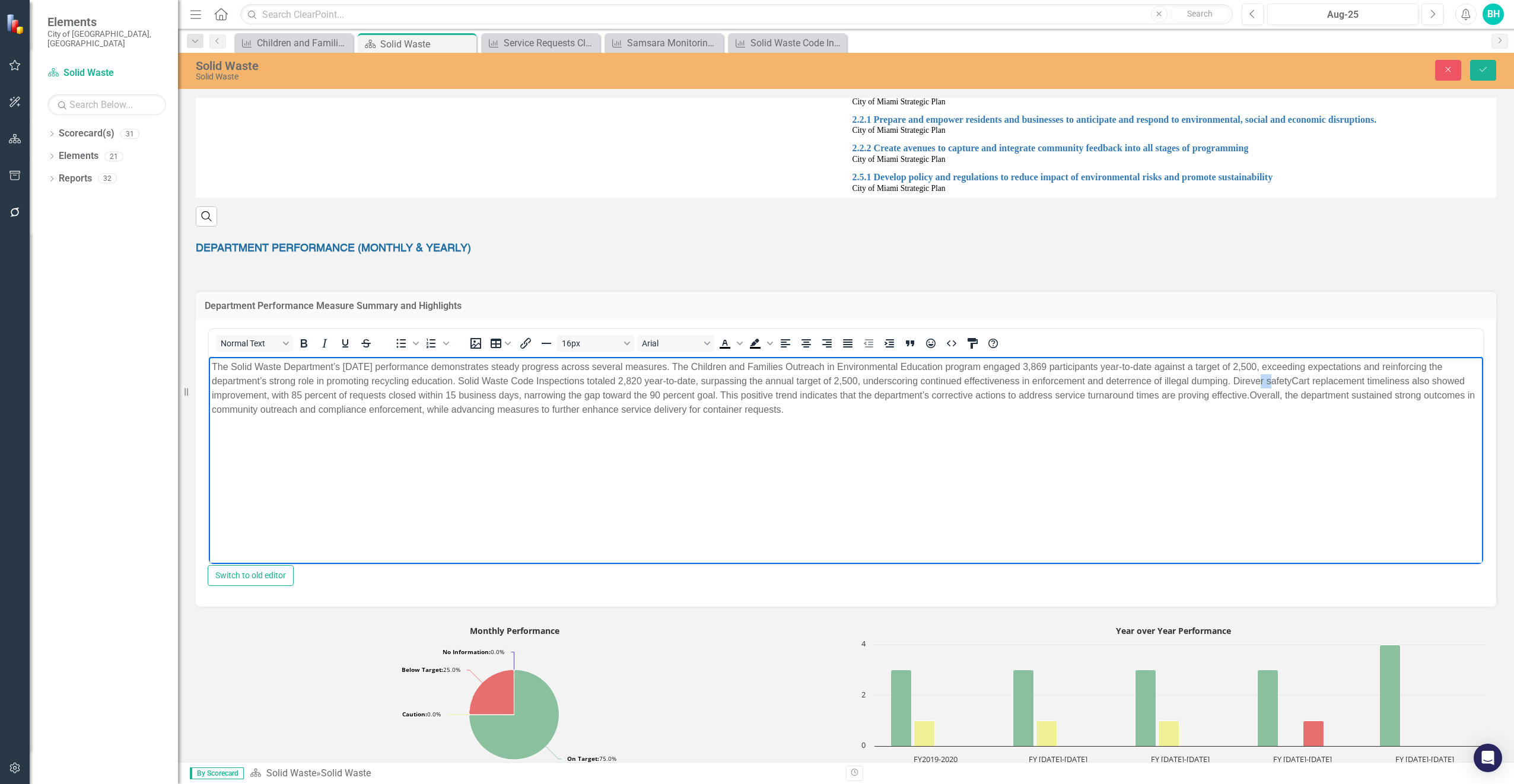
drag, startPoint x: 1251, startPoint y: 381, endPoint x: 1241, endPoint y: 381, distance: 10.0
click at [1241, 381] on p "The Solid Waste Department’s [DATE] performance demonstrates steady progress ac…" at bounding box center [846, 387] width 1269 height 57
click at [1290, 381] on p "The Solid Waste Department’s [DATE] performance demonstrates steady progress ac…" at bounding box center [846, 387] width 1269 height 57
click at [1061, 432] on body "The Solid Waste Department’s [DATE] performance demonstrates steady progress ac…" at bounding box center [846, 445] width 1274 height 177
click at [1479, 71] on icon "Save" at bounding box center [1482, 69] width 10 height 8
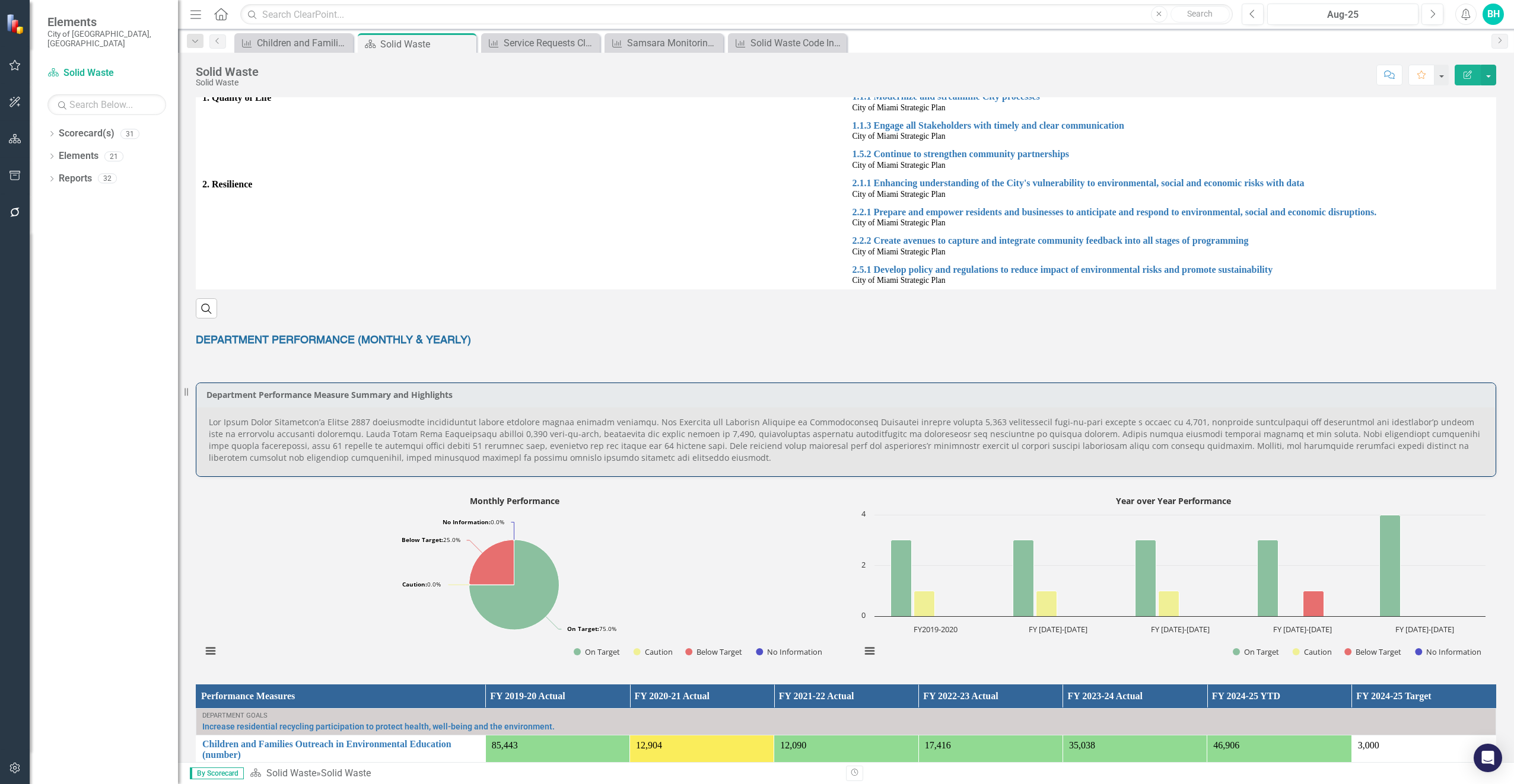
scroll to position [296, 0]
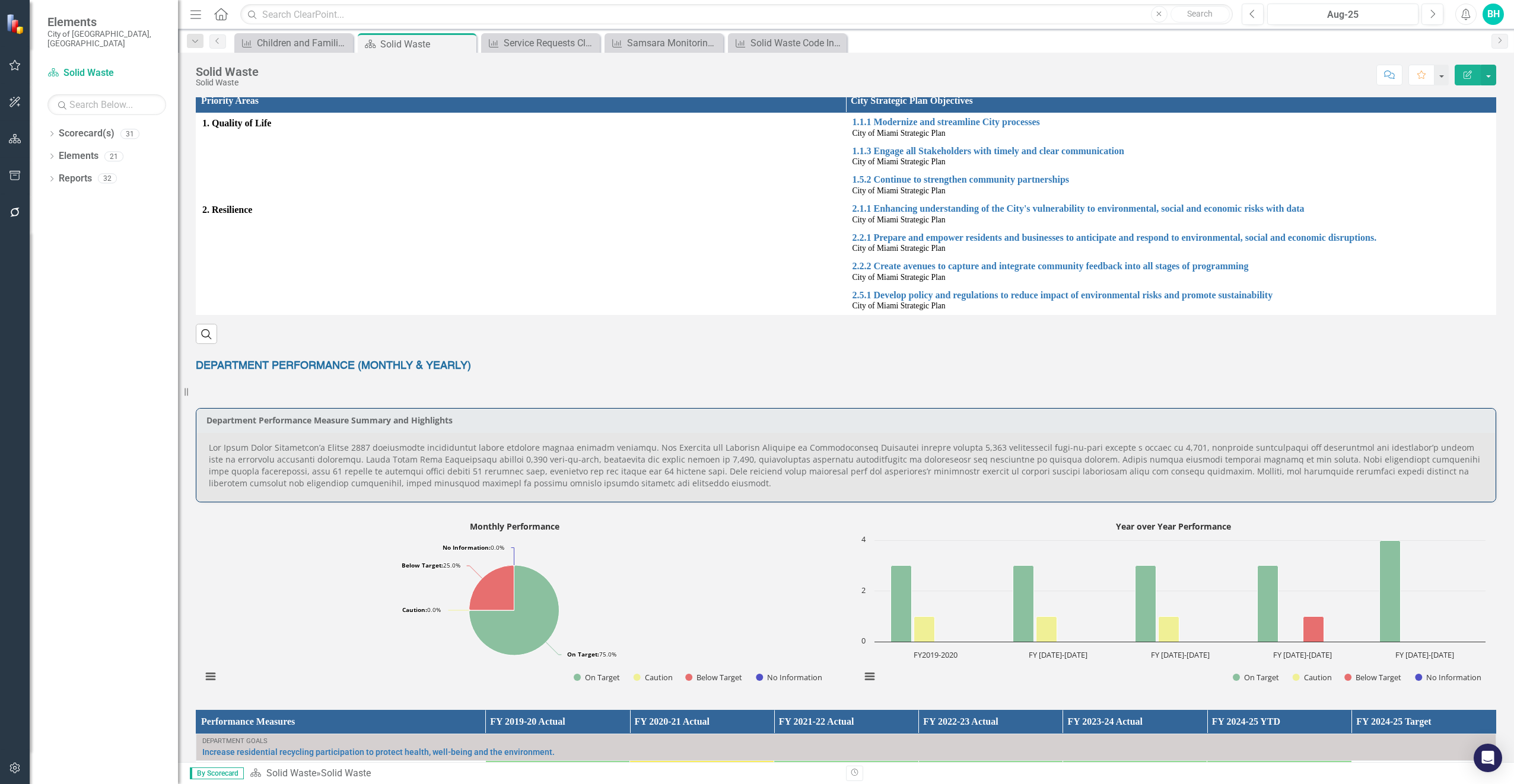
click at [274, 442] on p at bounding box center [846, 465] width 1274 height 47
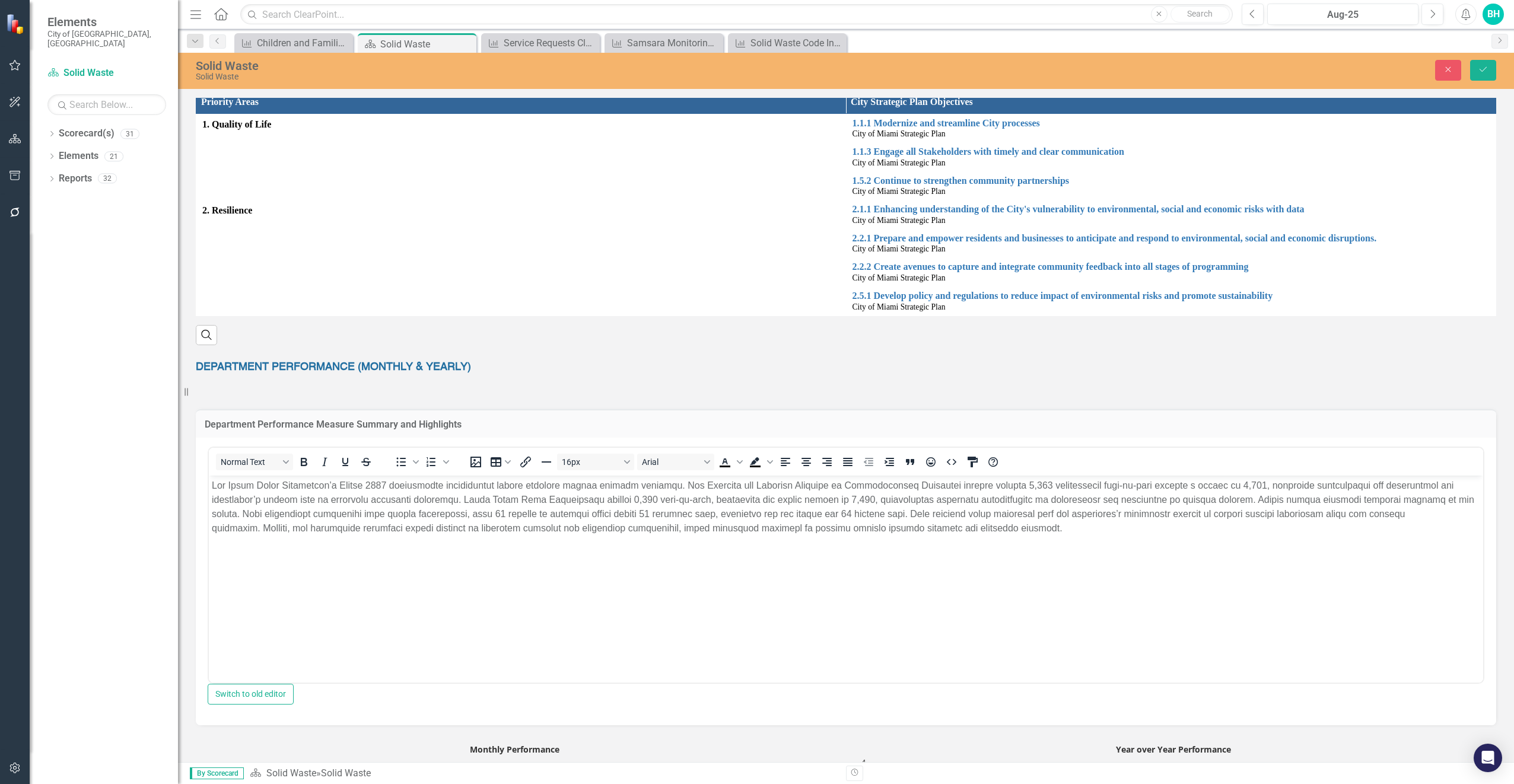
scroll to position [0, 0]
click at [1449, 70] on icon "Close" at bounding box center [1447, 69] width 10 height 8
